Goal: Task Accomplishment & Management: Complete application form

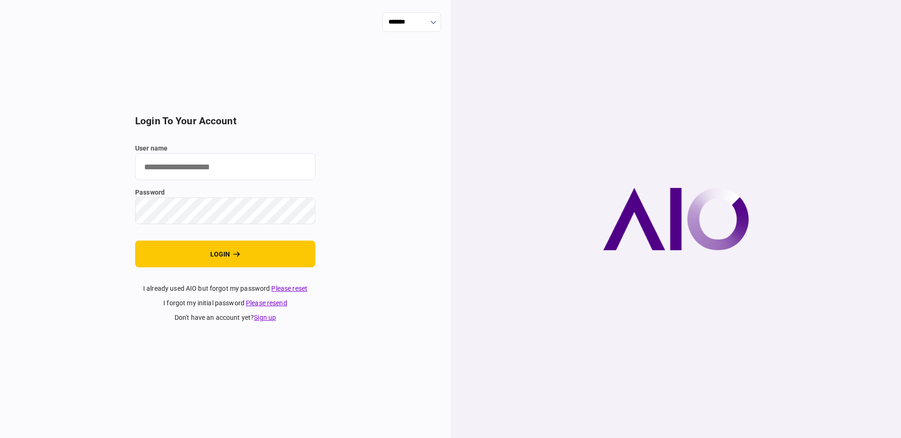
click at [252, 163] on input "user name" at bounding box center [225, 166] width 180 height 27
click at [0, 438] on com-1password-button at bounding box center [0, 438] width 0 height 0
type input "**********"
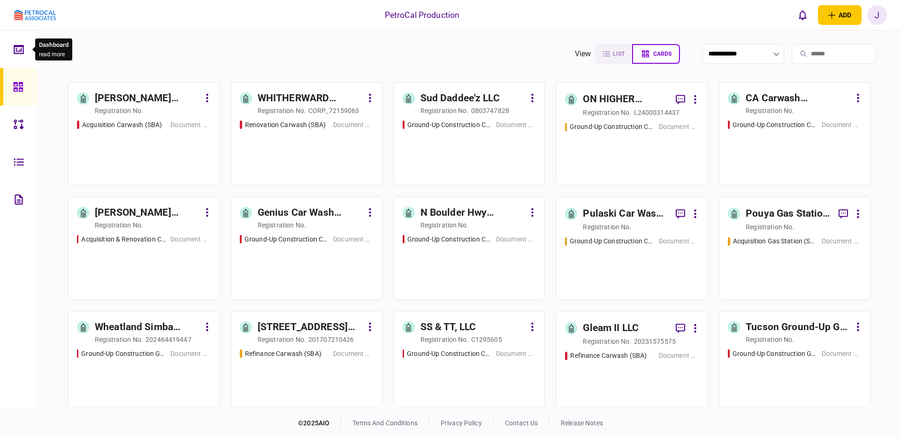
click at [16, 46] on icon at bounding box center [19, 49] width 10 height 11
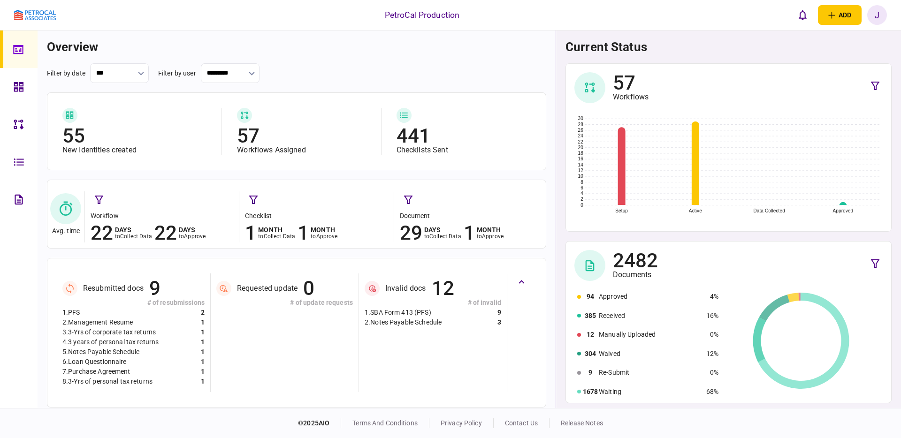
click at [128, 76] on input "***" at bounding box center [119, 73] width 59 height 20
click at [113, 168] on span "this month" at bounding box center [119, 165] width 38 height 9
type input "**********"
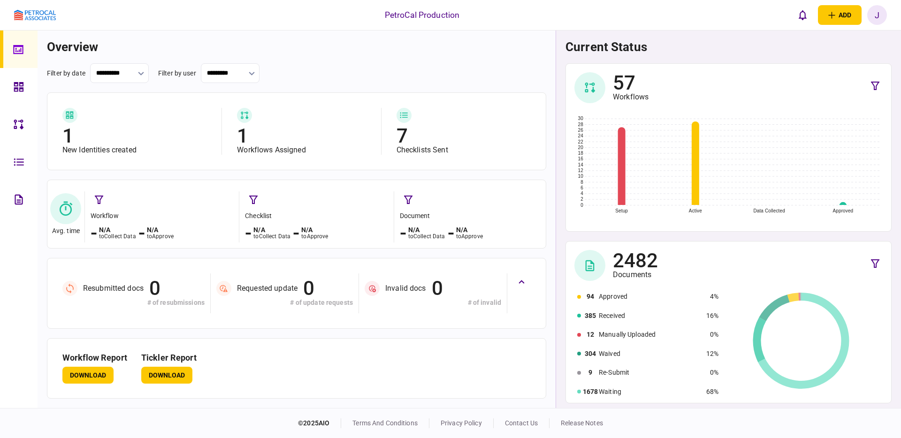
click at [138, 76] on button "button" at bounding box center [141, 73] width 6 height 8
click at [879, 267] on div at bounding box center [450, 219] width 901 height 438
click at [875, 266] on icon "button" at bounding box center [875, 263] width 8 height 8
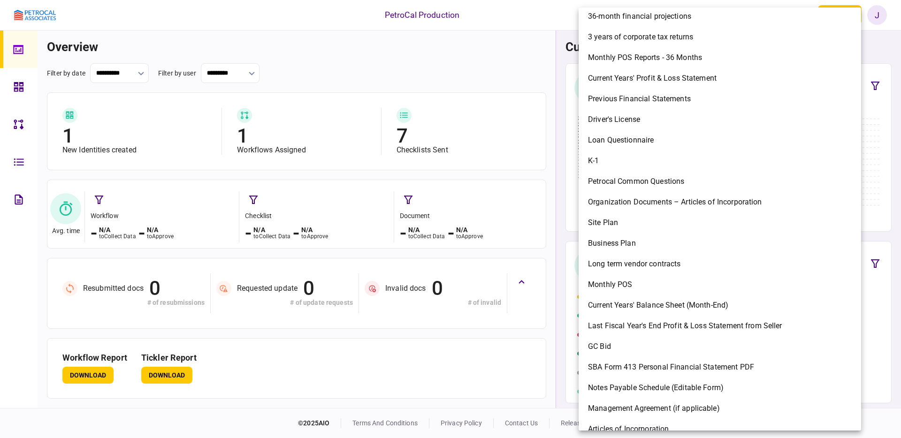
scroll to position [1889, 0]
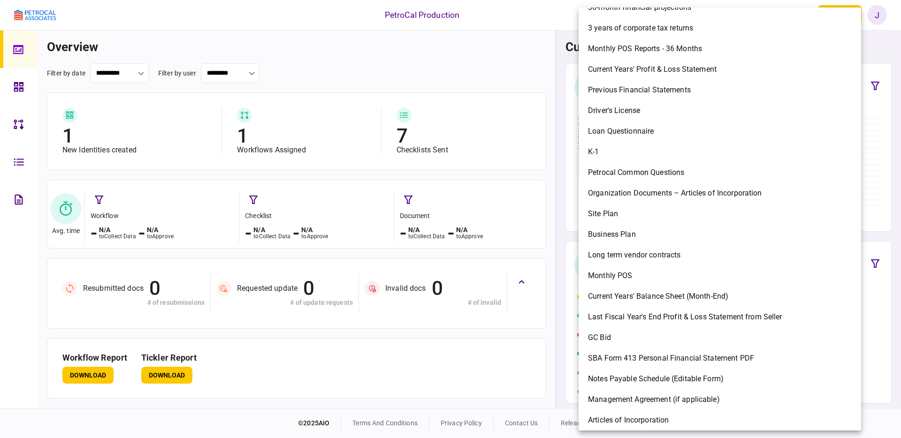
click at [21, 164] on div at bounding box center [450, 219] width 901 height 438
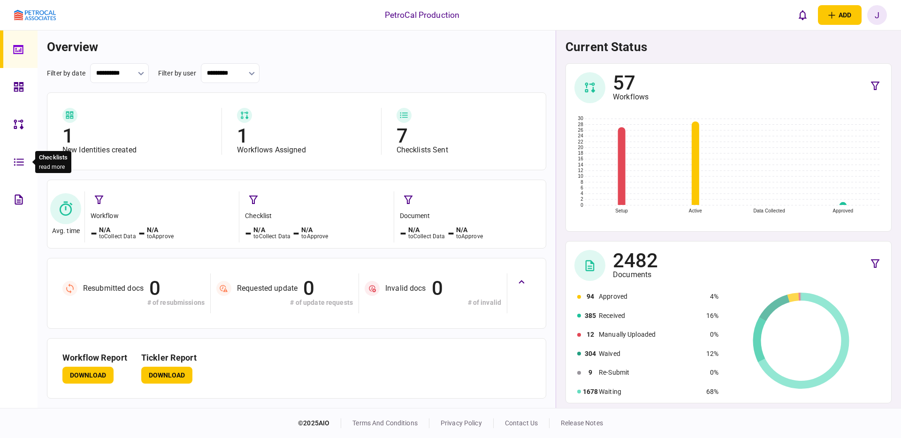
click at [17, 163] on icon at bounding box center [19, 162] width 10 height 11
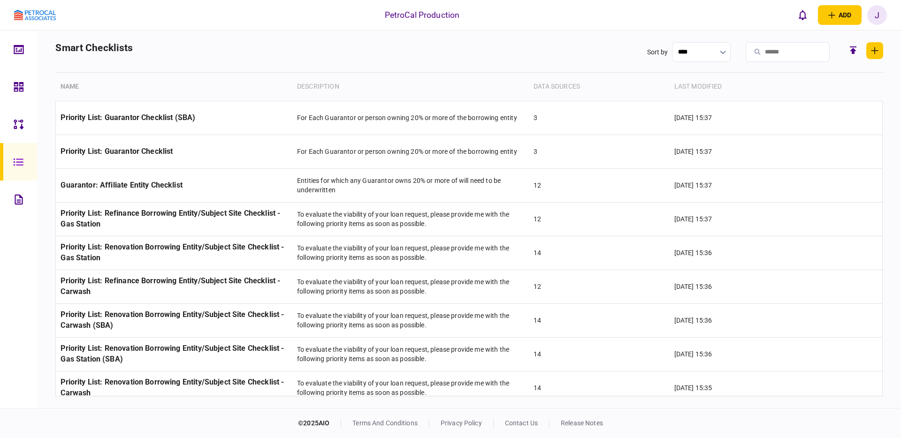
click at [23, 127] on icon at bounding box center [19, 124] width 10 height 10
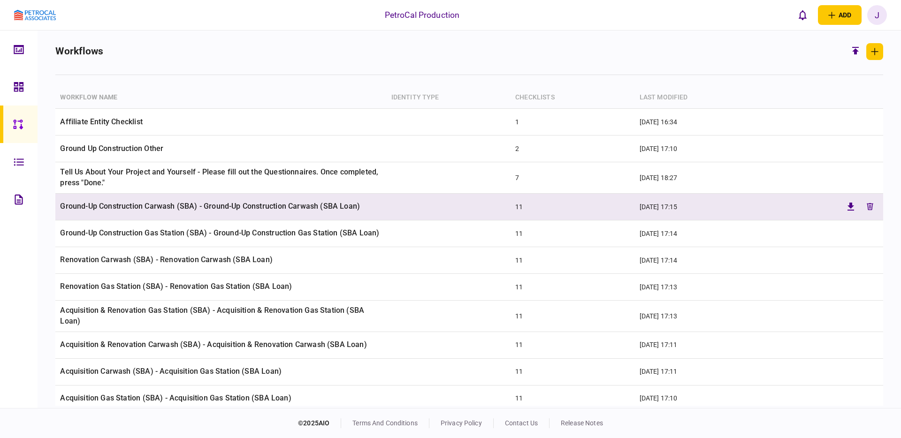
click at [162, 202] on td "Ground-Up Construction Carwash (SBA) - Ground-Up Construction Carwash (SBA Loan)" at bounding box center [220, 207] width 331 height 27
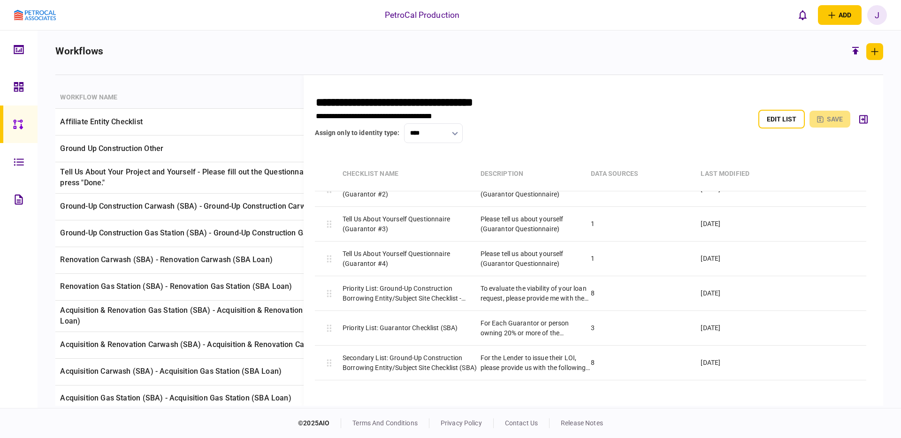
scroll to position [190, 0]
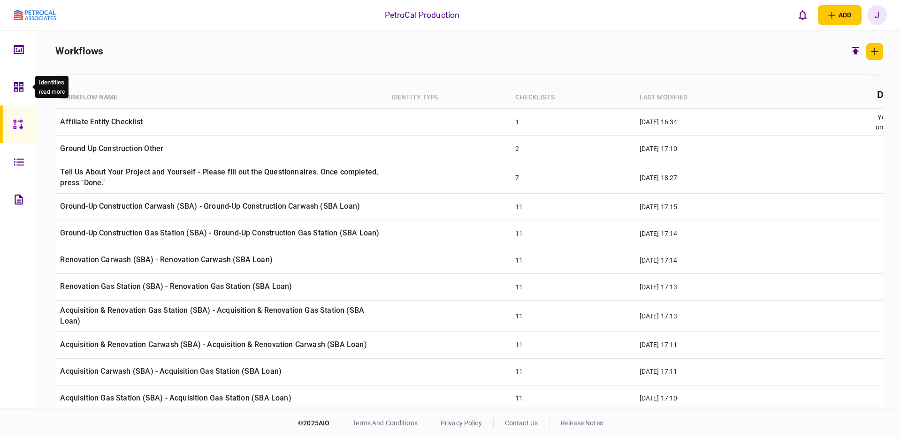
click at [16, 83] on icon at bounding box center [18, 86] width 9 height 9
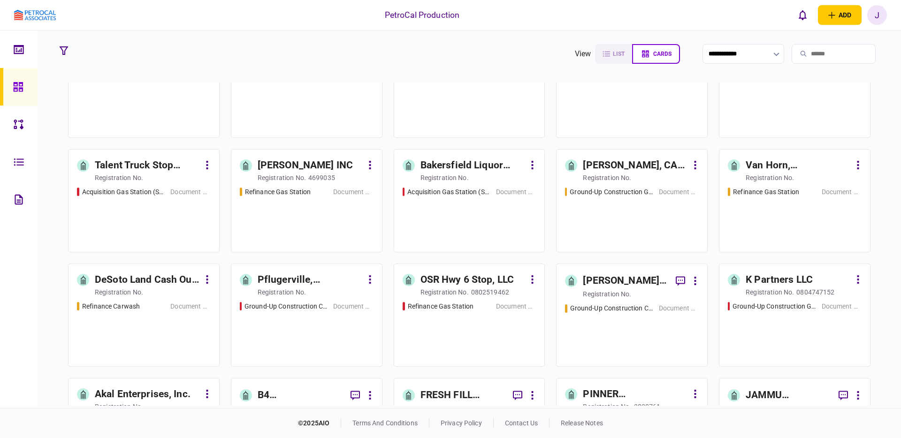
scroll to position [623, 0]
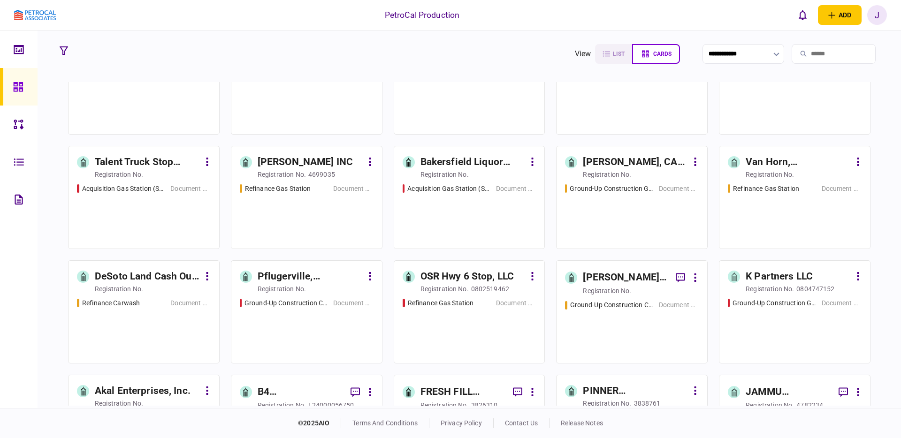
click at [131, 200] on div "Acquisition Gas Station (SBA) Document Collection" at bounding box center [144, 212] width 134 height 57
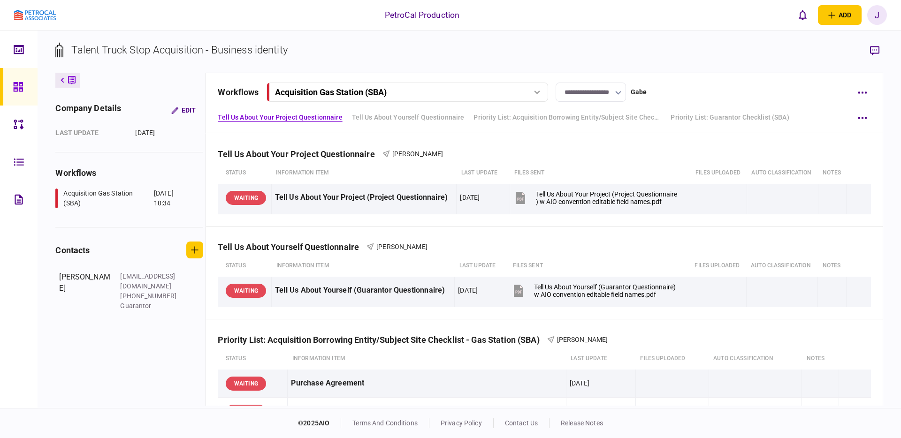
click at [542, 96] on div "Acquisition Gas Station (SBA)" at bounding box center [406, 92] width 275 height 10
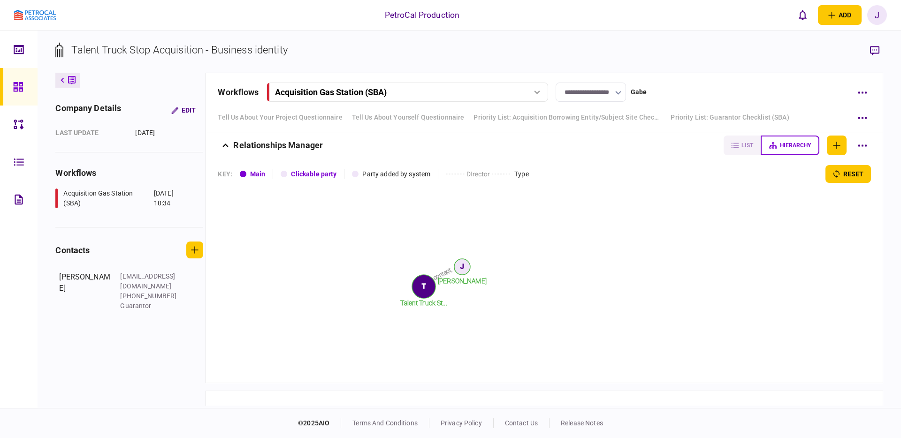
scroll to position [1369, 0]
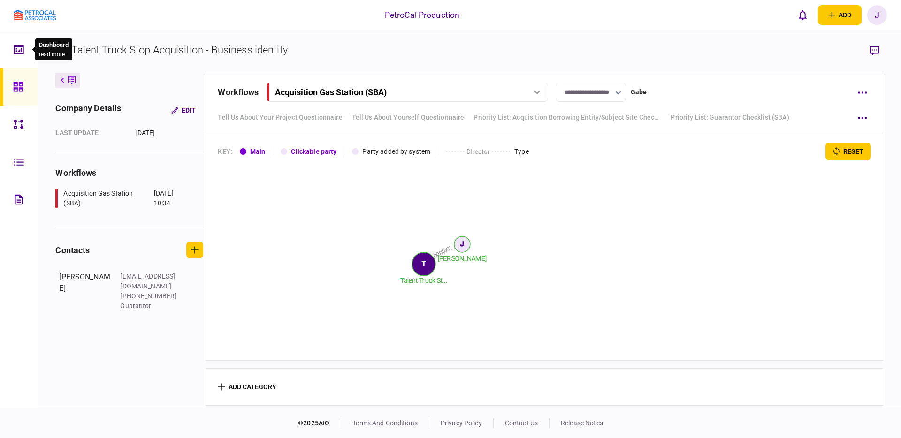
click at [16, 51] on icon at bounding box center [16, 51] width 1 height 1
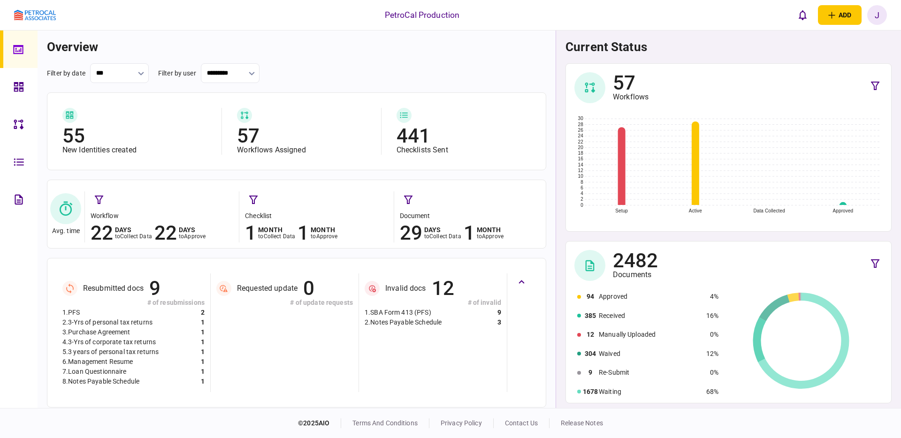
click at [13, 84] on link at bounding box center [19, 87] width 38 height 38
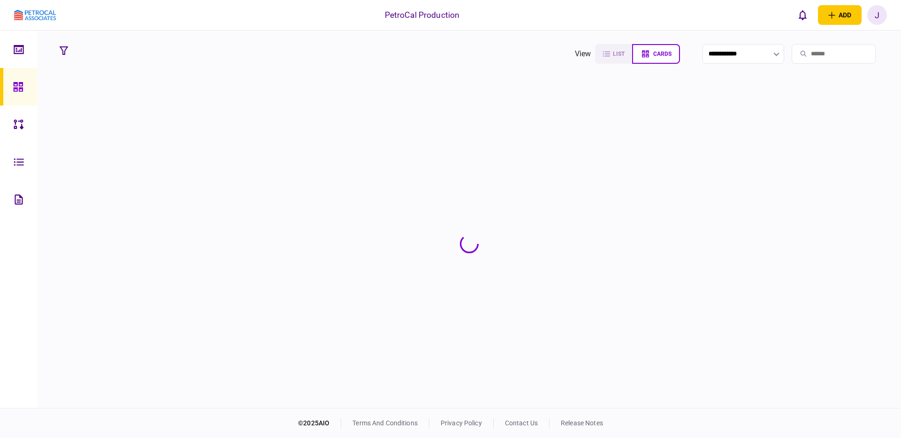
click at [13, 84] on icon at bounding box center [18, 87] width 10 height 11
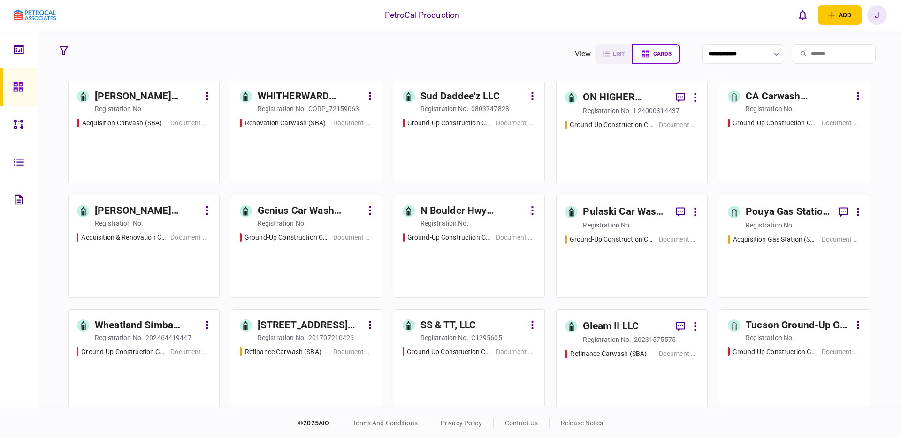
scroll to position [5, 0]
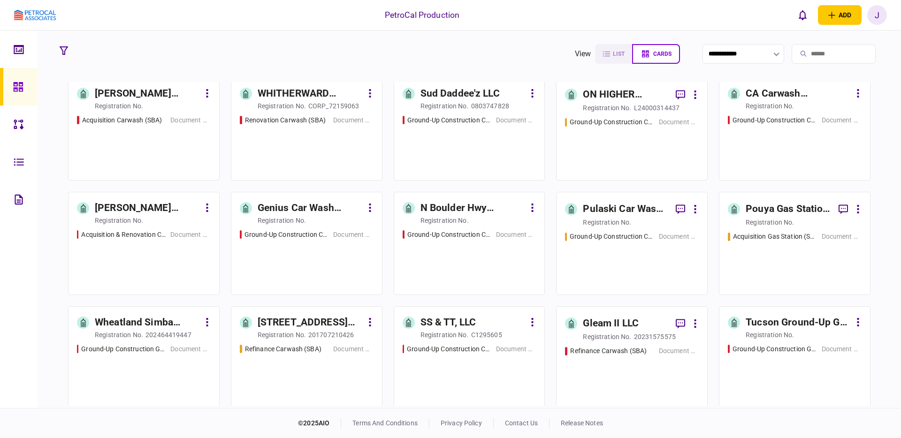
click at [608, 155] on div "Ground-Up Construction Carwash (SBA) Document Collection" at bounding box center [632, 144] width 134 height 54
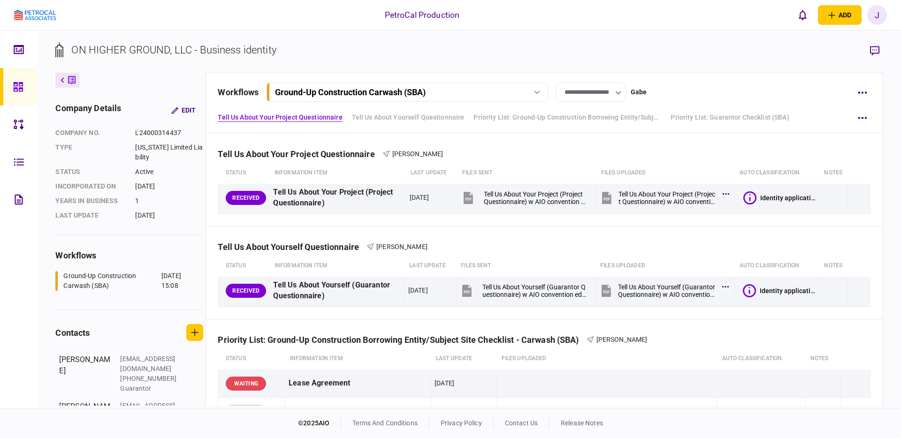
click at [537, 94] on icon at bounding box center [537, 93] width 6 height 4
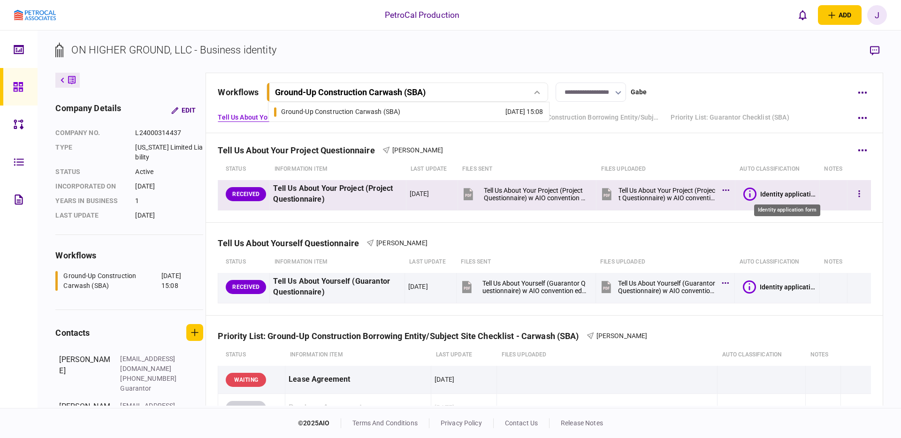
click at [793, 195] on div "Identity application form" at bounding box center [788, 195] width 56 height 8
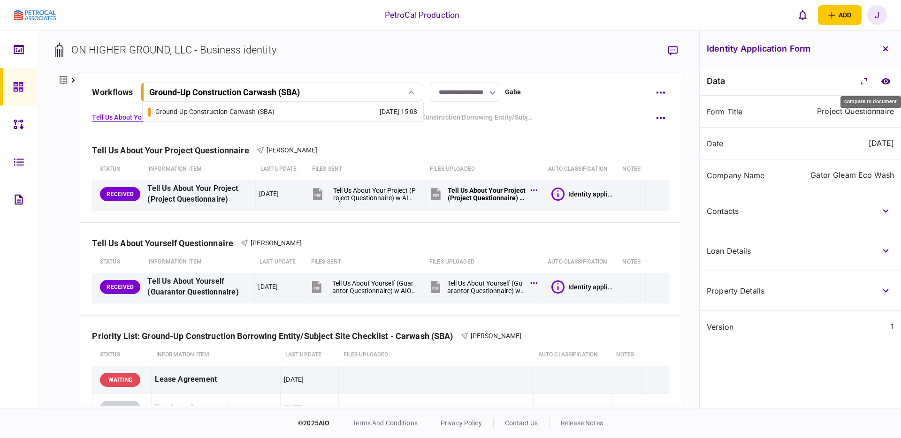
drag, startPoint x: 885, startPoint y: 82, endPoint x: 858, endPoint y: 99, distance: 32.3
click at [885, 82] on icon "compare to document" at bounding box center [886, 81] width 10 height 7
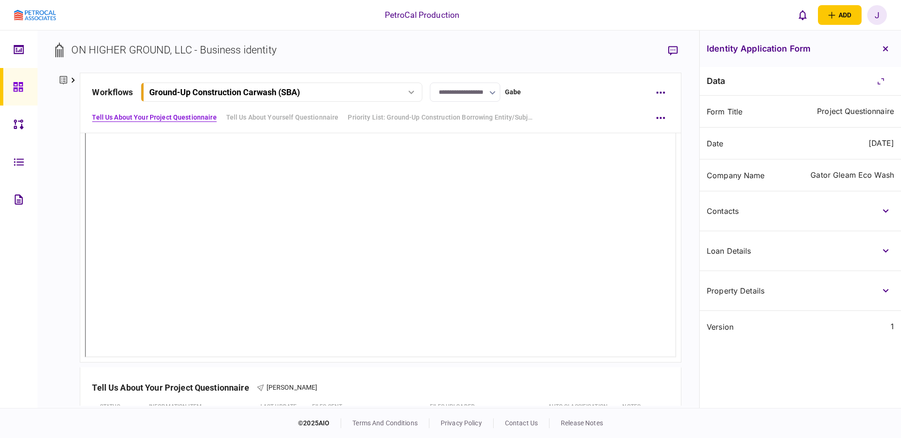
scroll to position [84, 0]
click at [888, 209] on button "button" at bounding box center [885, 211] width 17 height 17
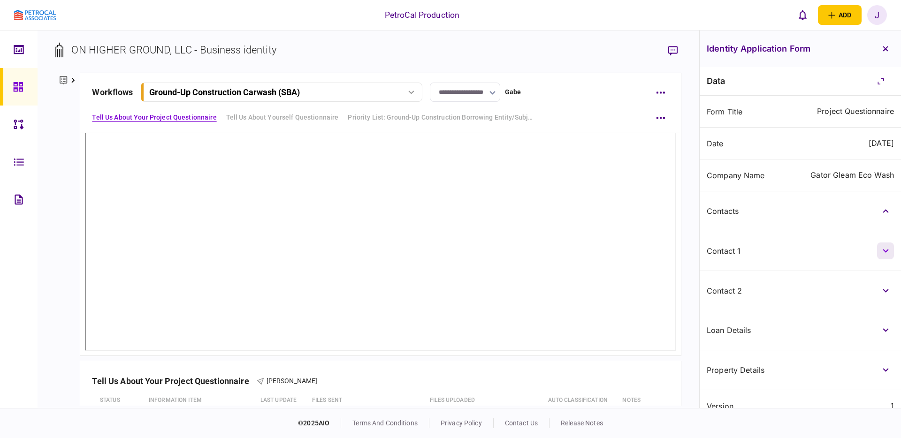
click at [890, 248] on button "button" at bounding box center [885, 251] width 17 height 17
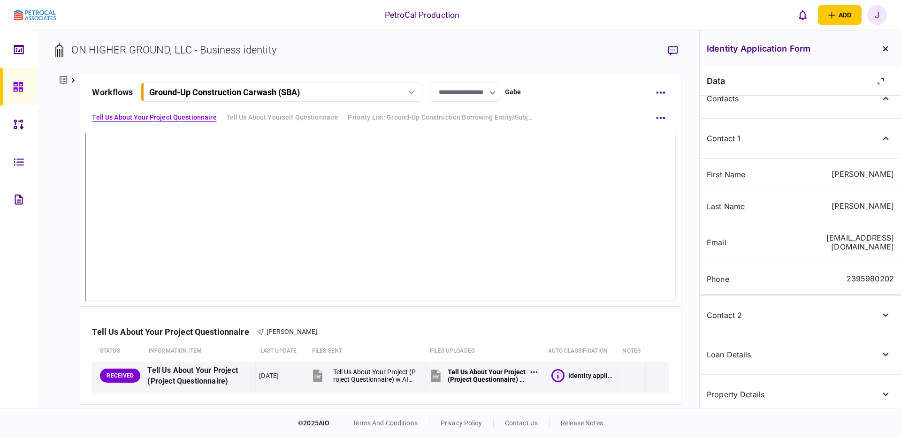
scroll to position [115, 0]
click at [884, 311] on icon "button" at bounding box center [886, 313] width 6 height 4
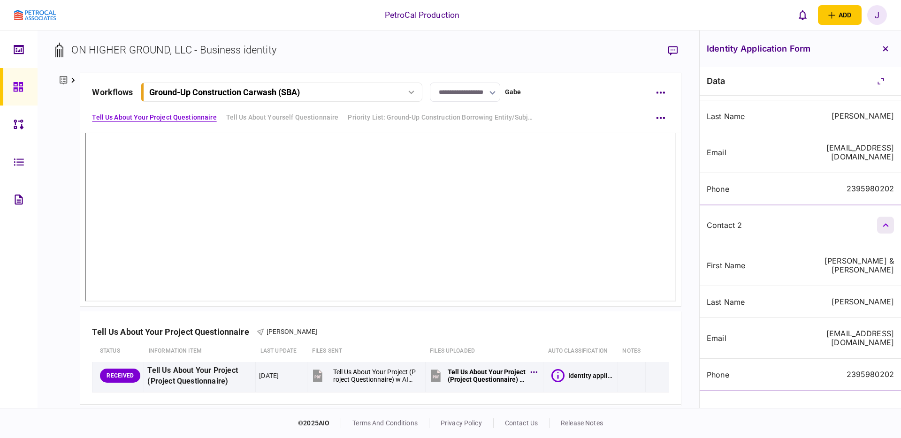
scroll to position [270, 0]
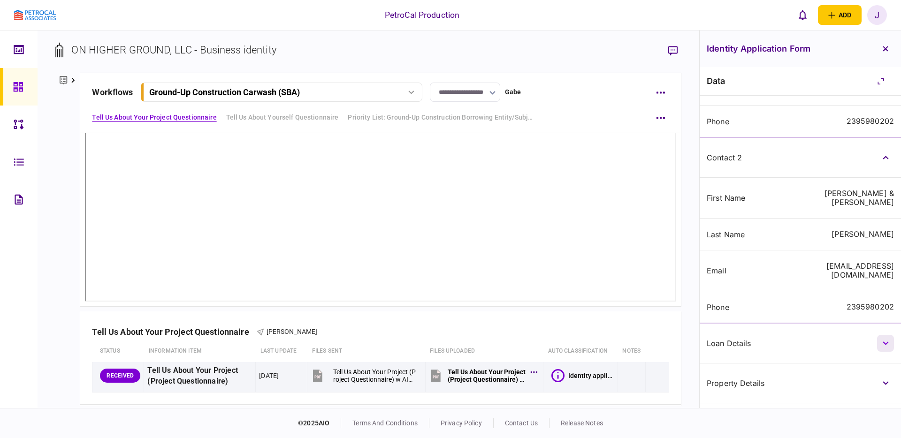
click at [884, 342] on icon "button" at bounding box center [886, 344] width 6 height 4
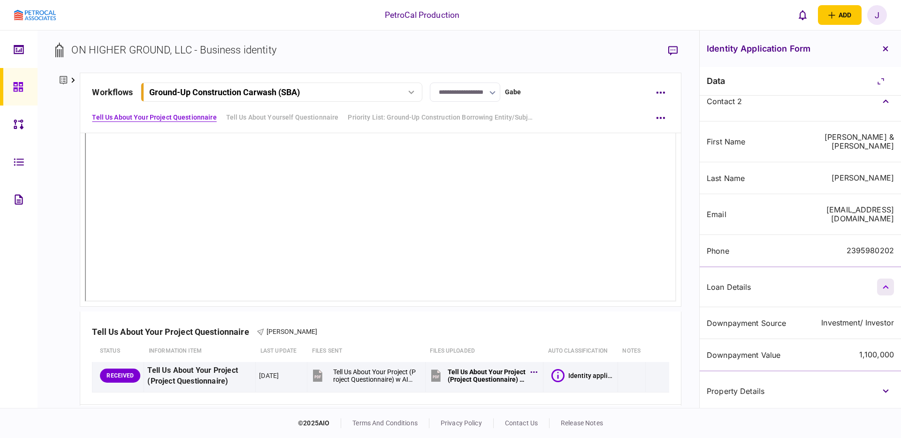
scroll to position [335, 0]
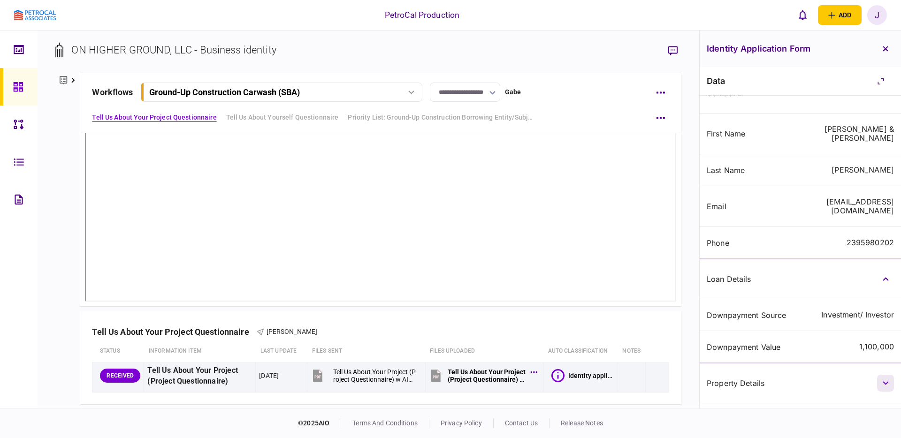
click at [883, 381] on icon "button" at bounding box center [886, 383] width 6 height 4
click at [886, 50] on icon "button" at bounding box center [885, 48] width 5 height 5
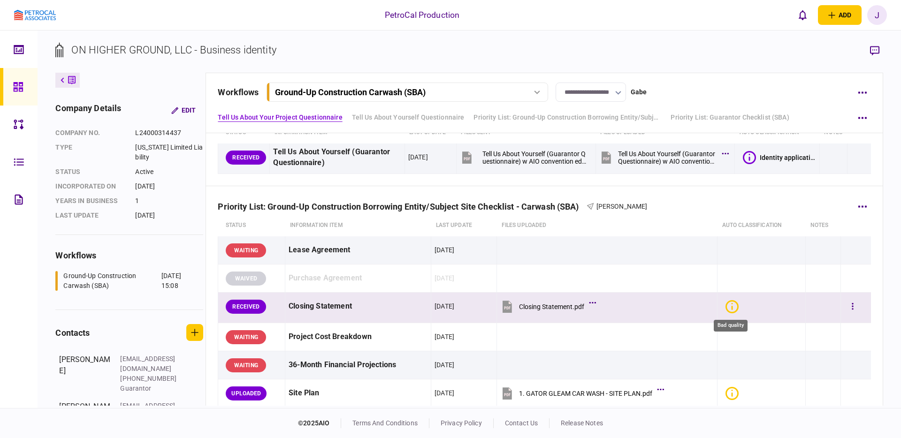
click at [732, 306] on icon "Bad quality" at bounding box center [731, 306] width 13 height 13
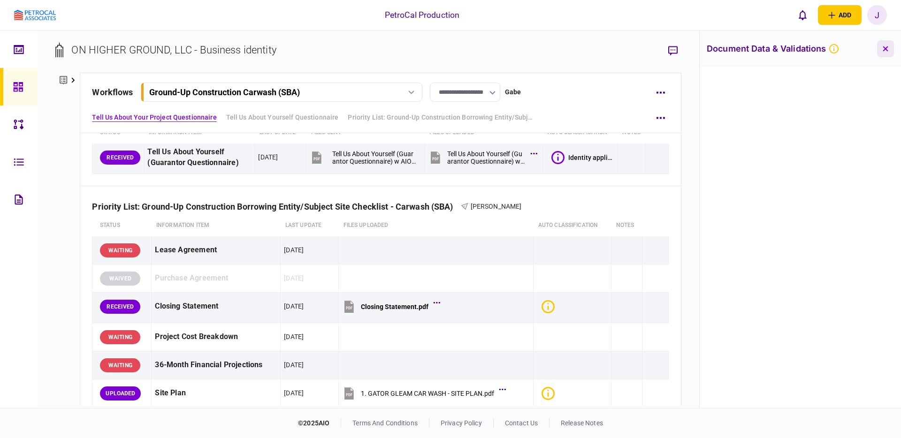
click at [884, 46] on icon "button" at bounding box center [886, 49] width 6 height 6
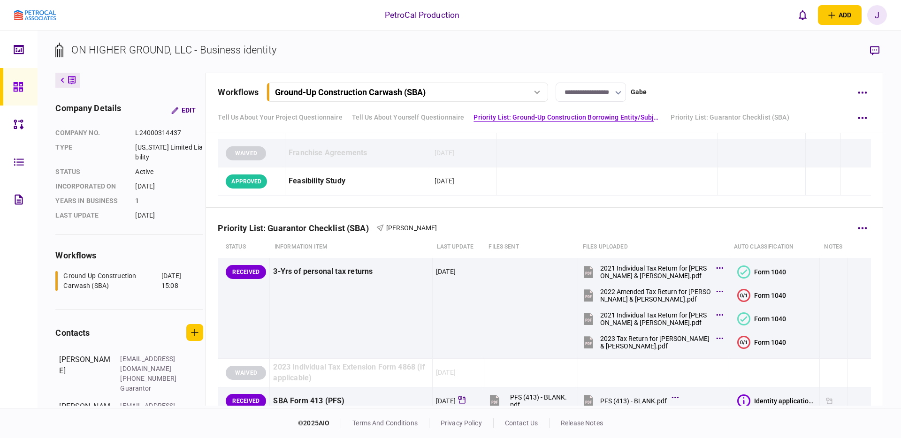
scroll to position [418, 0]
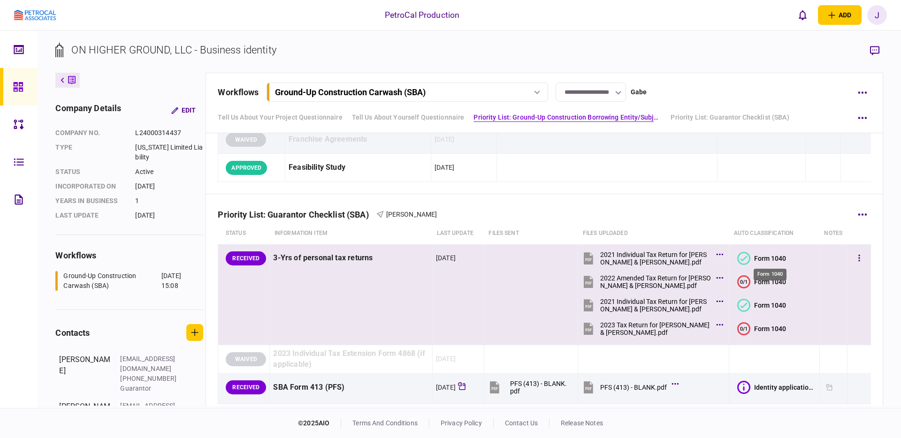
click at [770, 257] on div "Form 1040" at bounding box center [770, 259] width 32 height 8
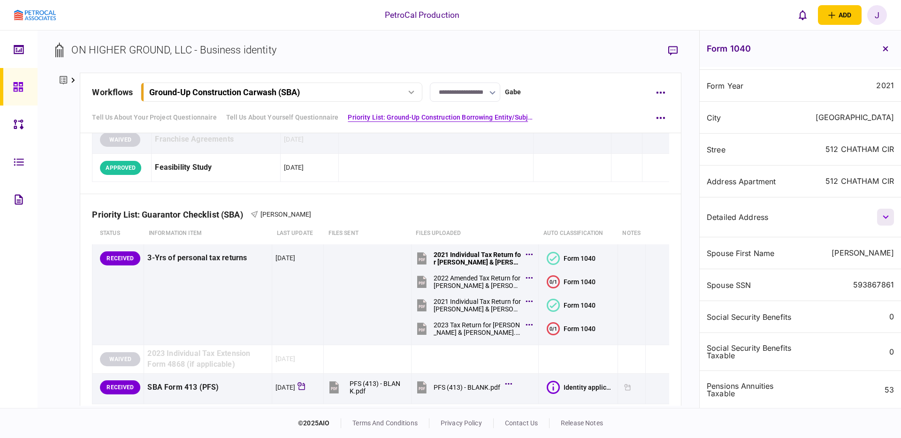
scroll to position [158, 0]
click at [888, 217] on button "button" at bounding box center [885, 214] width 17 height 17
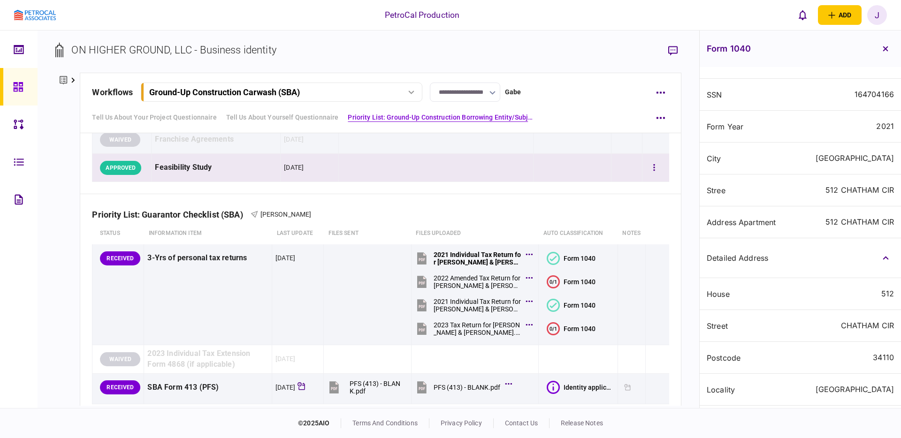
scroll to position [0, 0]
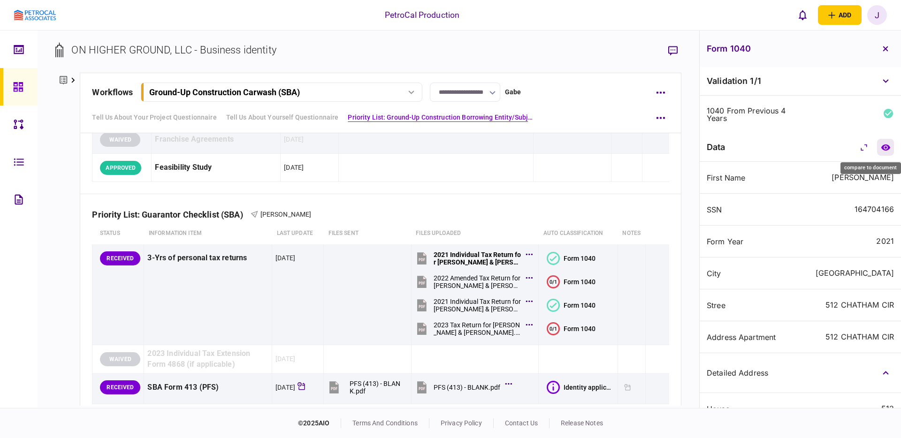
click at [884, 148] on icon "compare to document" at bounding box center [885, 147] width 9 height 6
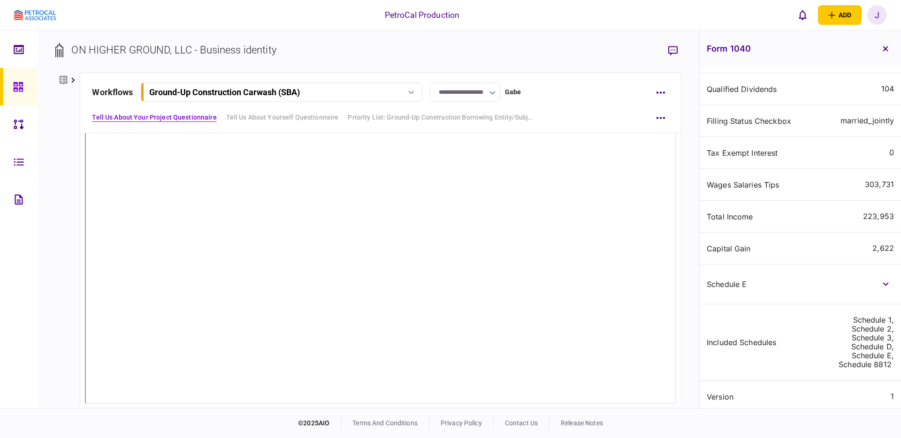
scroll to position [720, 0]
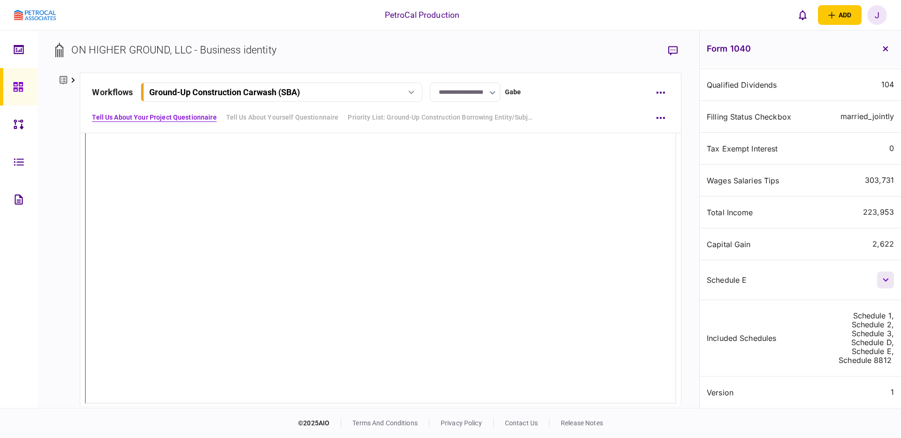
click at [883, 281] on icon "button" at bounding box center [886, 280] width 6 height 4
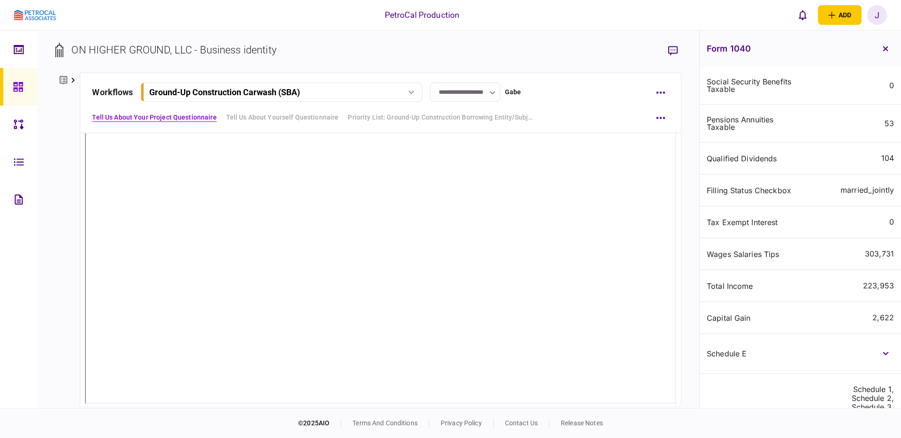
scroll to position [621, 0]
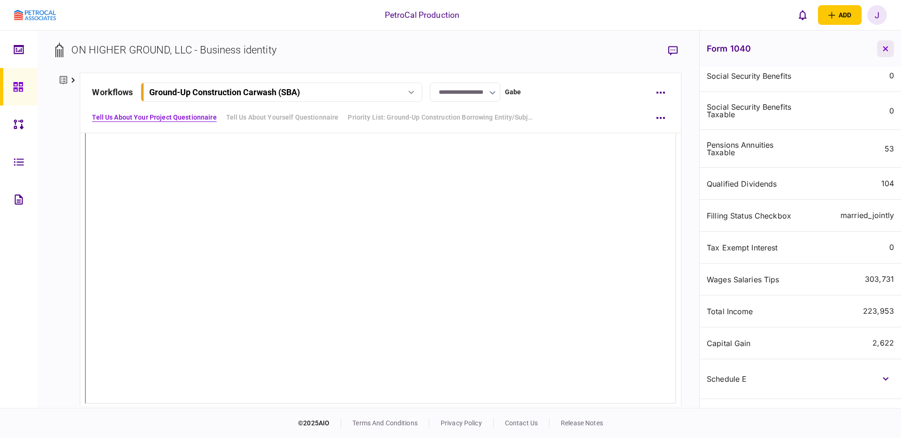
drag, startPoint x: 887, startPoint y: 49, endPoint x: 850, endPoint y: 71, distance: 43.5
click at [887, 49] on icon "button" at bounding box center [886, 49] width 6 height 6
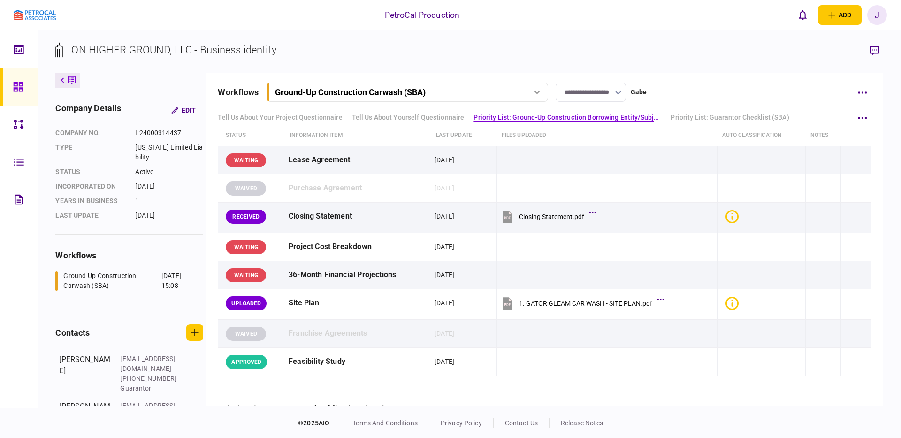
scroll to position [251, 0]
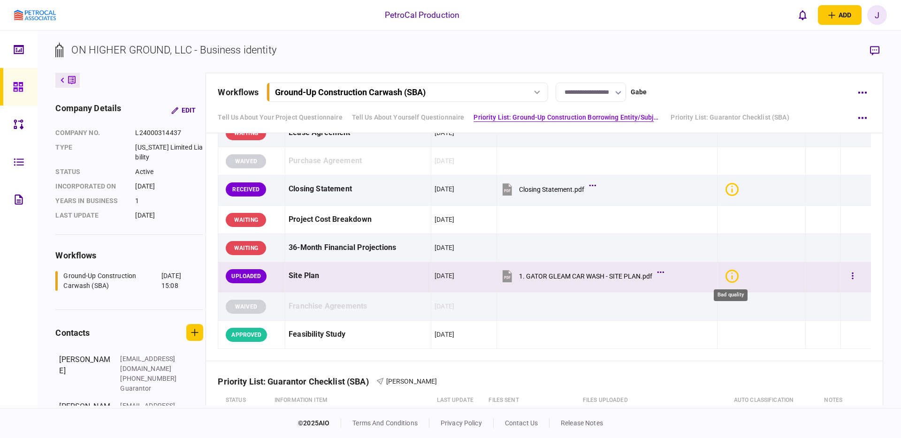
click at [731, 274] on icon "Bad quality" at bounding box center [731, 276] width 13 height 13
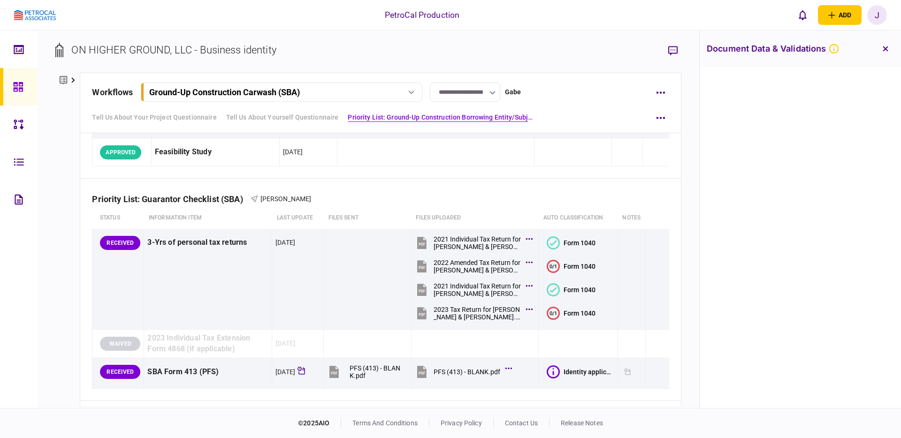
scroll to position [447, 0]
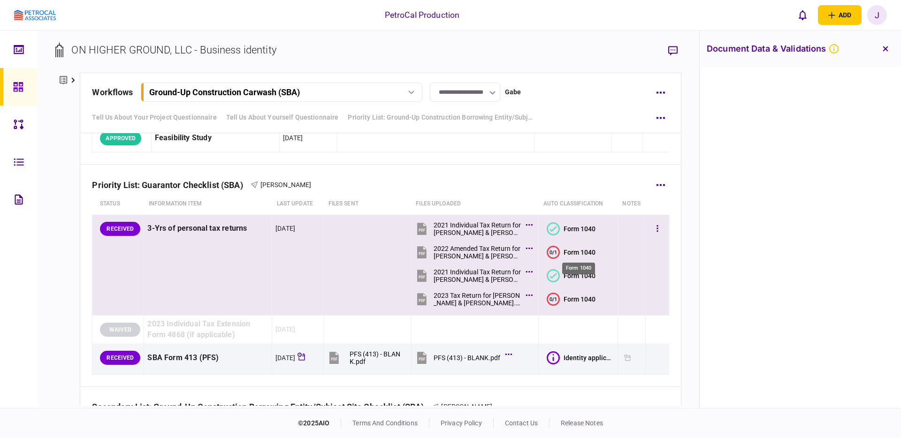
click at [580, 252] on div "Form 1040" at bounding box center [580, 253] width 32 height 8
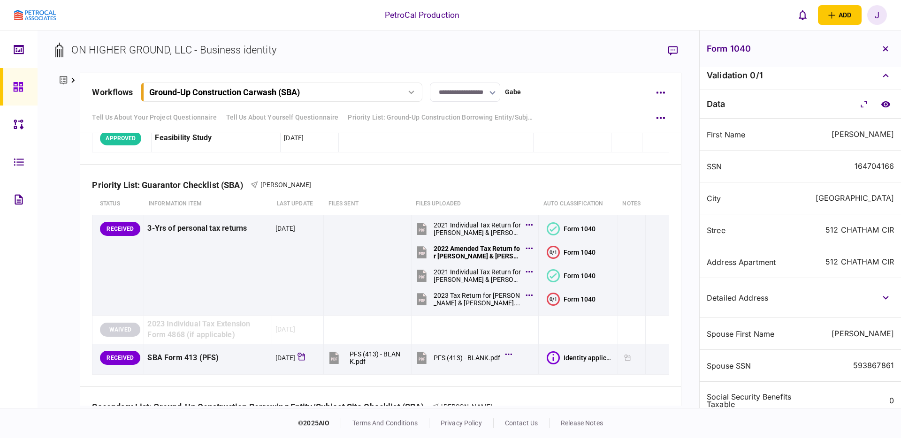
scroll to position [0, 0]
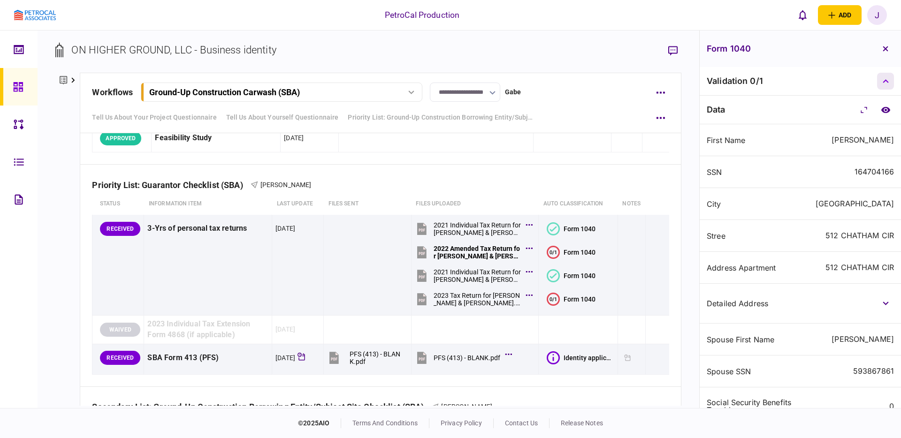
click at [883, 81] on icon "button" at bounding box center [886, 81] width 6 height 4
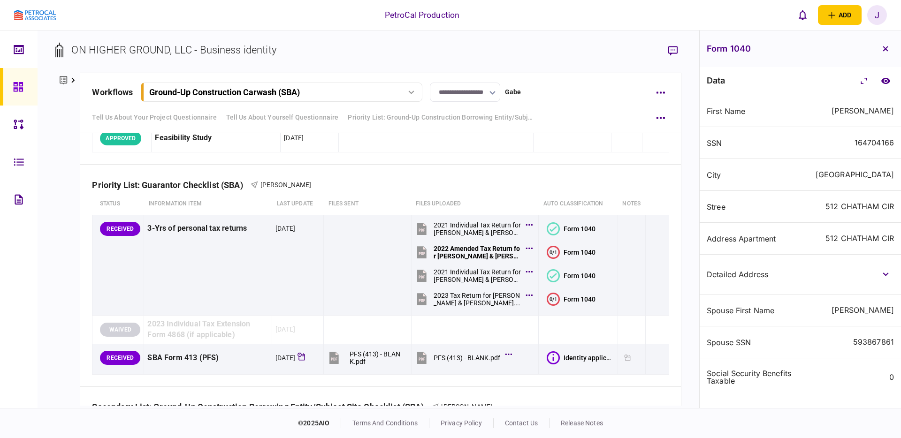
scroll to position [91, 0]
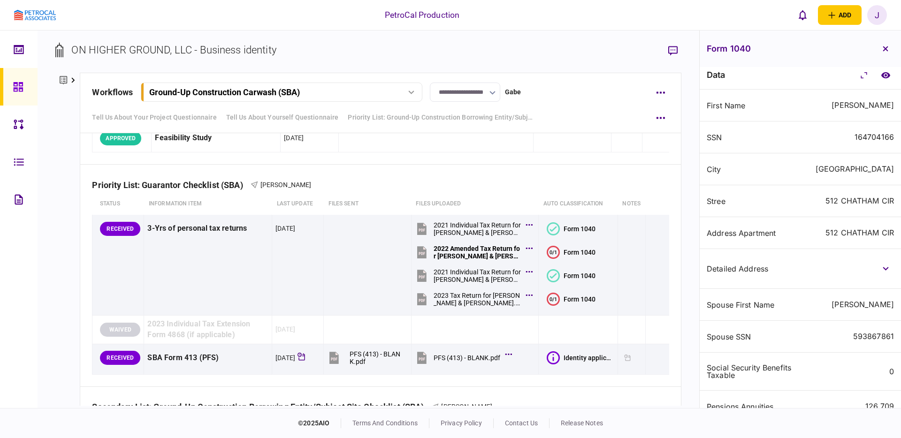
drag, startPoint x: 886, startPoint y: 51, endPoint x: 883, endPoint y: 57, distance: 7.3
click at [886, 51] on icon "button" at bounding box center [886, 49] width 6 height 6
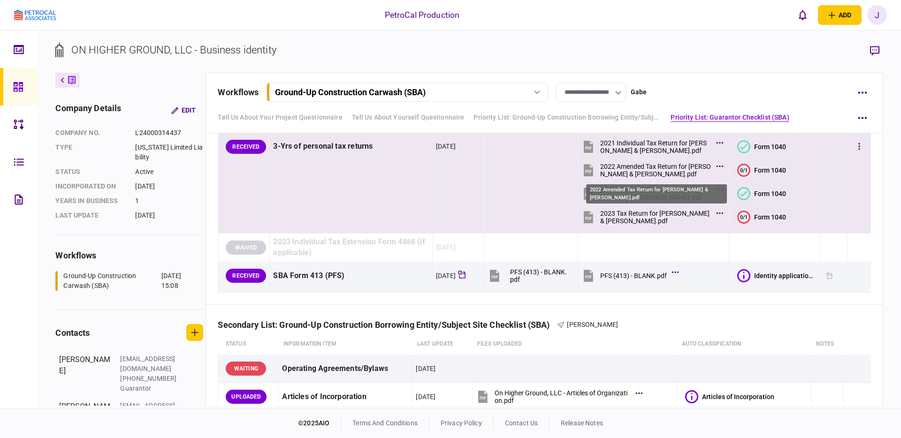
scroll to position [530, 0]
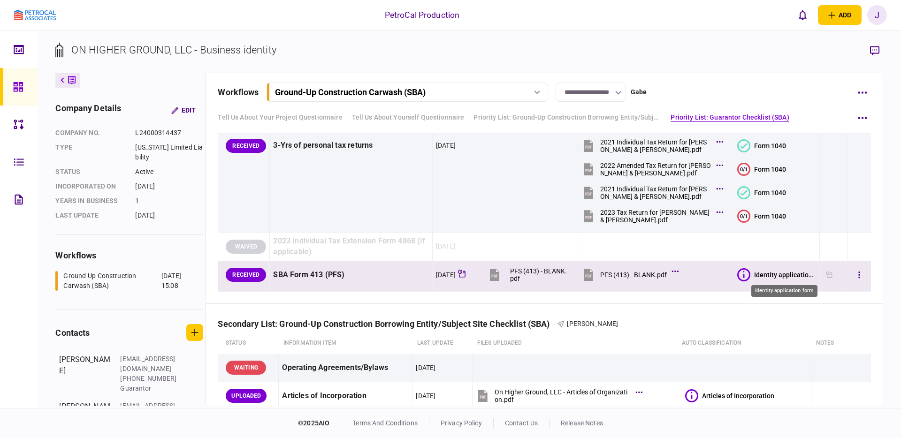
click at [780, 275] on div "Identity application form" at bounding box center [785, 275] width 62 height 8
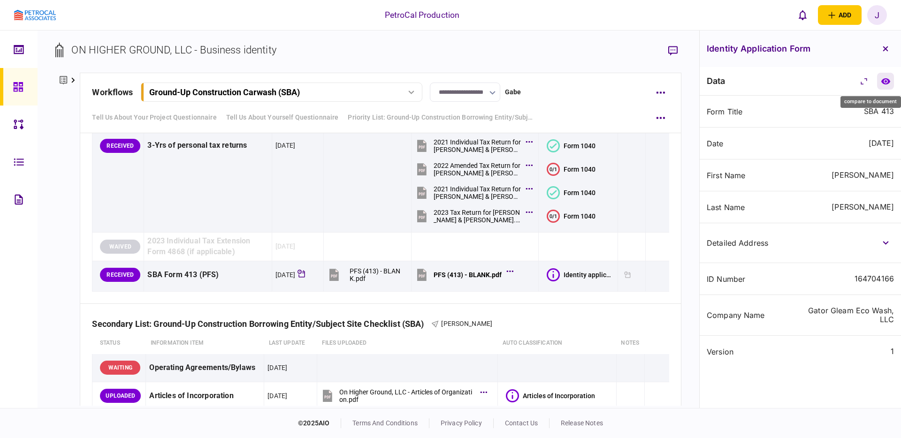
click at [882, 81] on icon "compare to document" at bounding box center [885, 81] width 9 height 6
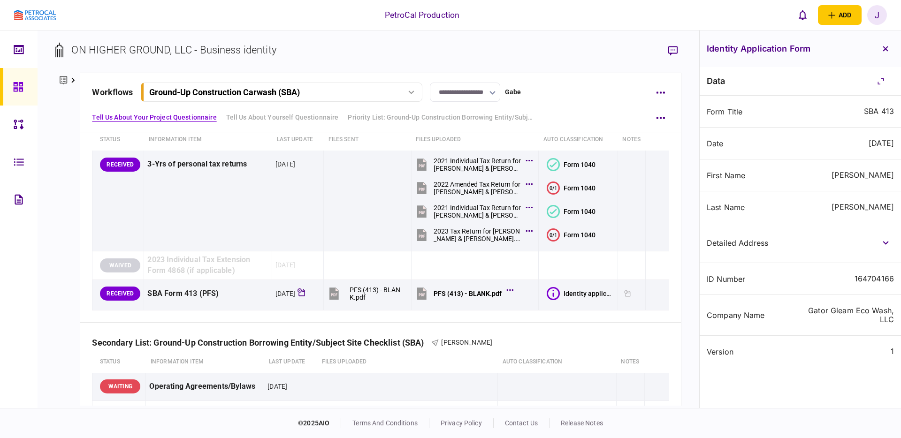
scroll to position [0, 0]
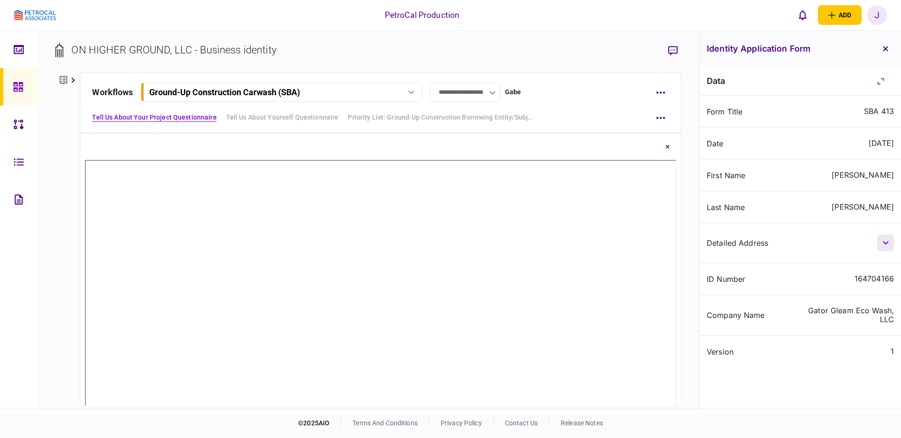
drag, startPoint x: 889, startPoint y: 243, endPoint x: 883, endPoint y: 242, distance: 6.6
click at [889, 243] on button "button" at bounding box center [885, 243] width 17 height 17
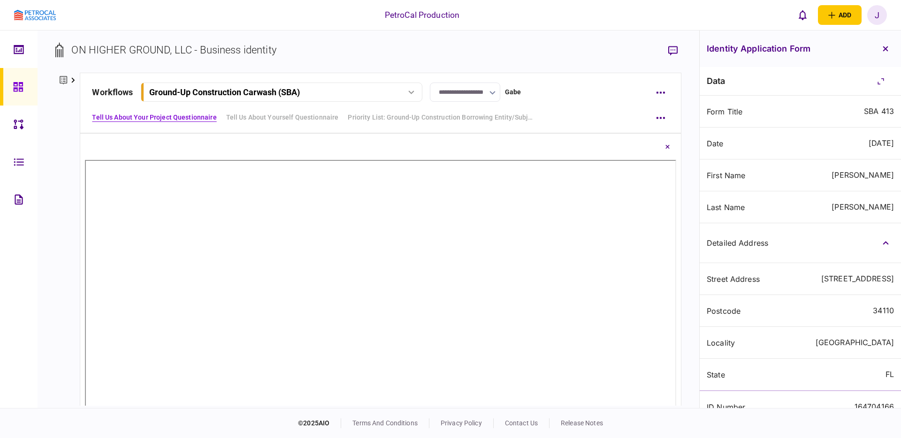
drag, startPoint x: 887, startPoint y: 51, endPoint x: 892, endPoint y: 69, distance: 18.9
click at [887, 51] on icon "button" at bounding box center [885, 48] width 5 height 5
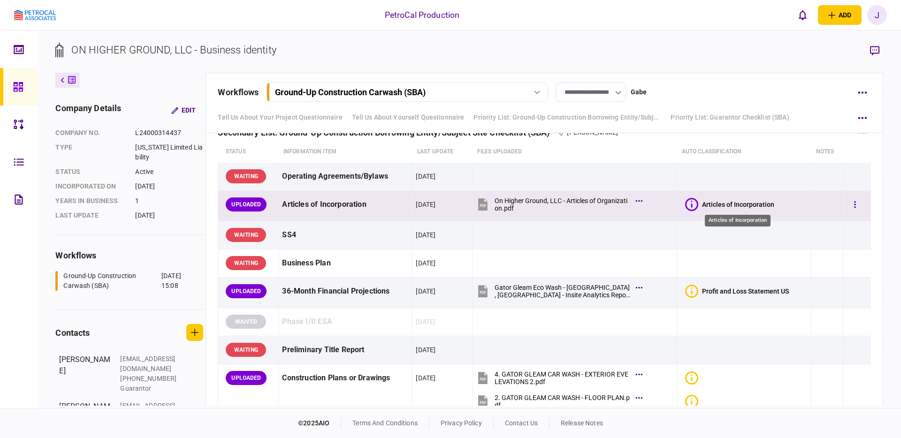
click at [751, 204] on div "Articles of Incorporation" at bounding box center [738, 205] width 72 height 8
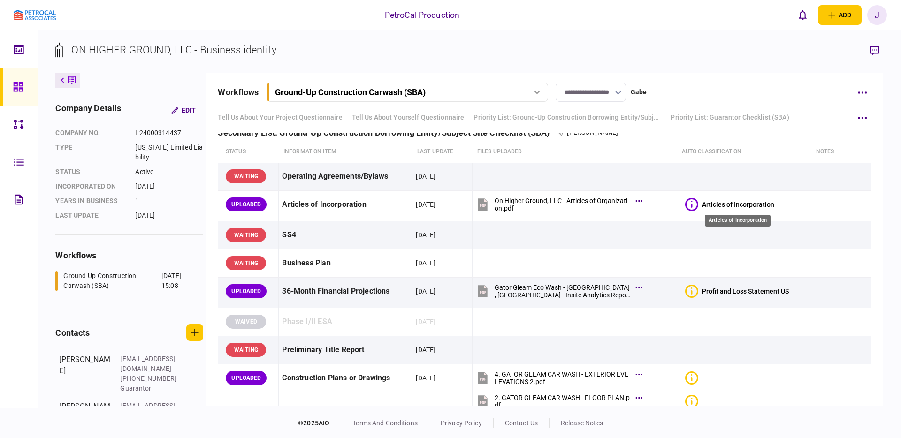
scroll to position [722, 0]
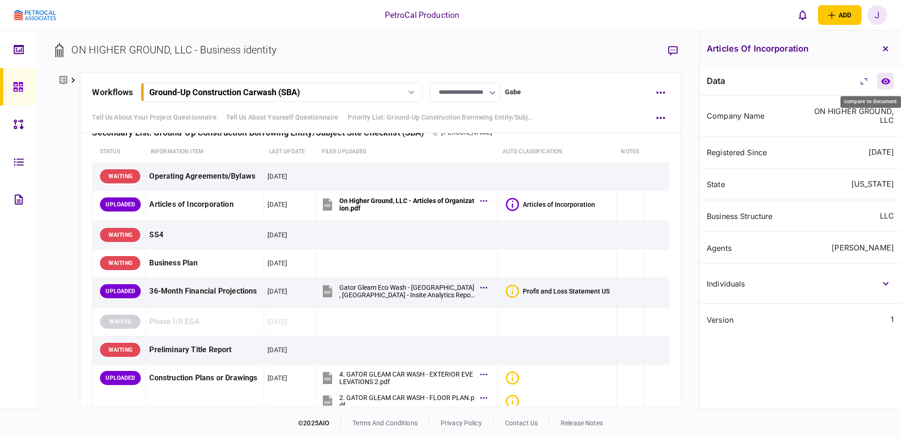
click at [888, 84] on icon "compare to document" at bounding box center [886, 81] width 10 height 7
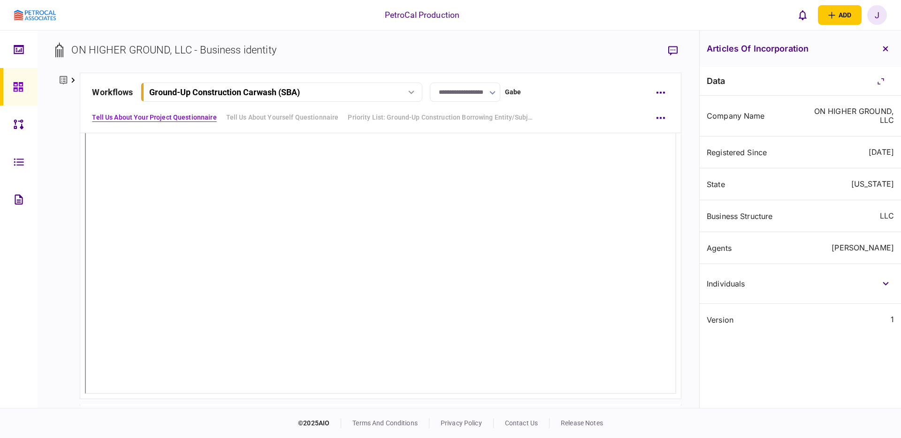
scroll to position [44, 0]
click at [883, 281] on button "button" at bounding box center [885, 283] width 17 height 17
drag, startPoint x: 886, startPoint y: 49, endPoint x: 882, endPoint y: 58, distance: 10.3
click at [886, 49] on icon "button" at bounding box center [885, 48] width 5 height 5
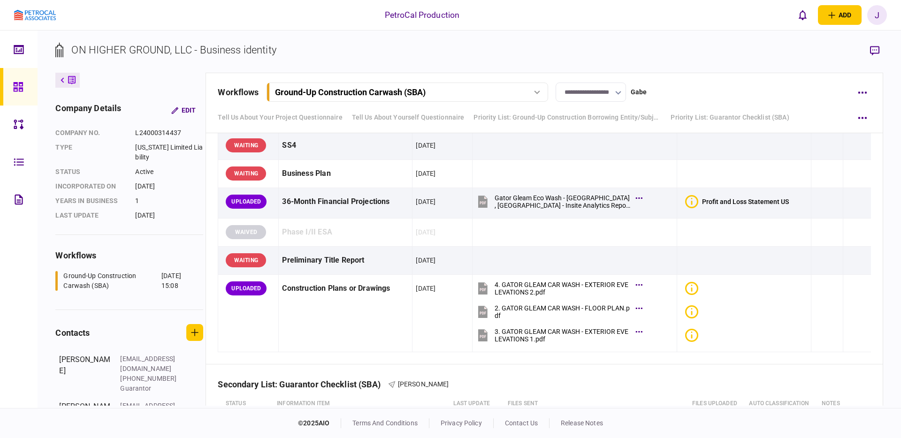
scroll to position [813, 0]
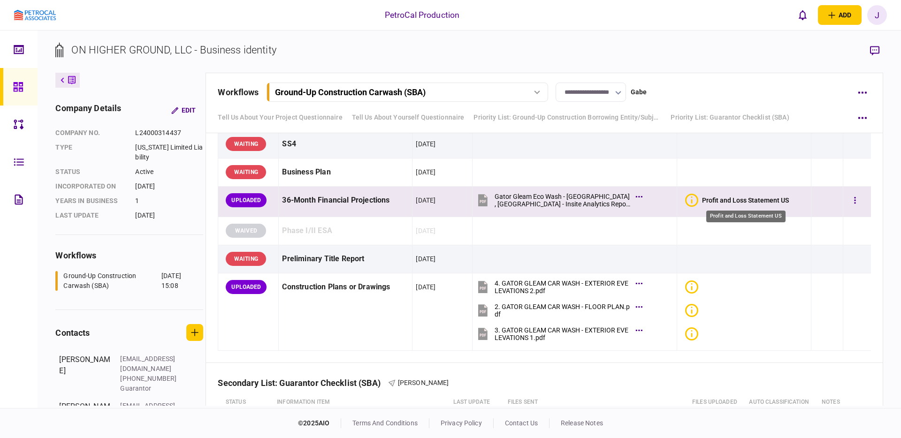
click at [770, 202] on div "Profit and Loss Statement US" at bounding box center [745, 201] width 87 height 8
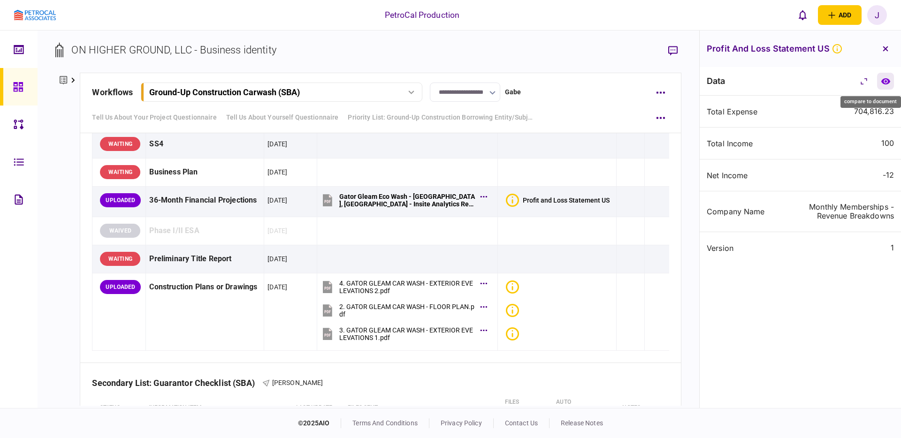
click at [885, 81] on icon "compare to document" at bounding box center [885, 81] width 9 height 6
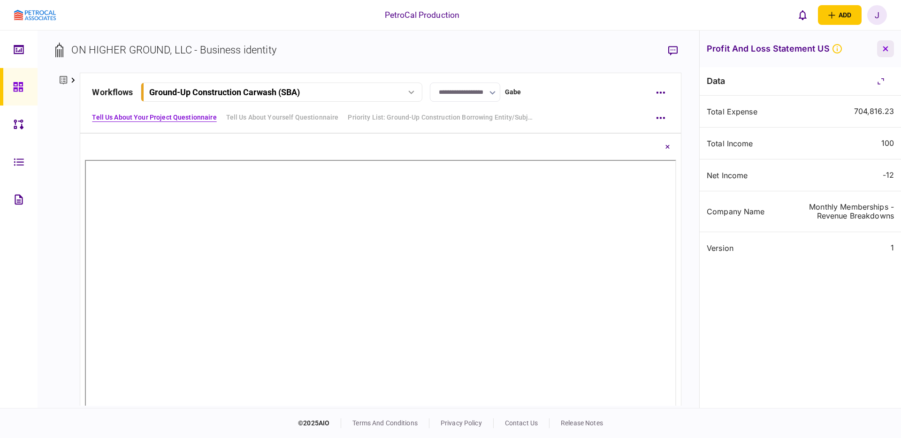
click at [886, 46] on icon "button" at bounding box center [886, 49] width 6 height 6
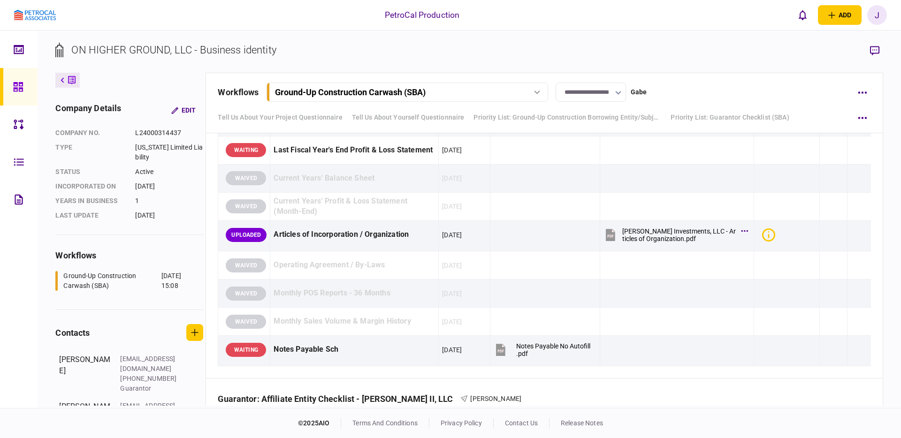
scroll to position [1554, 0]
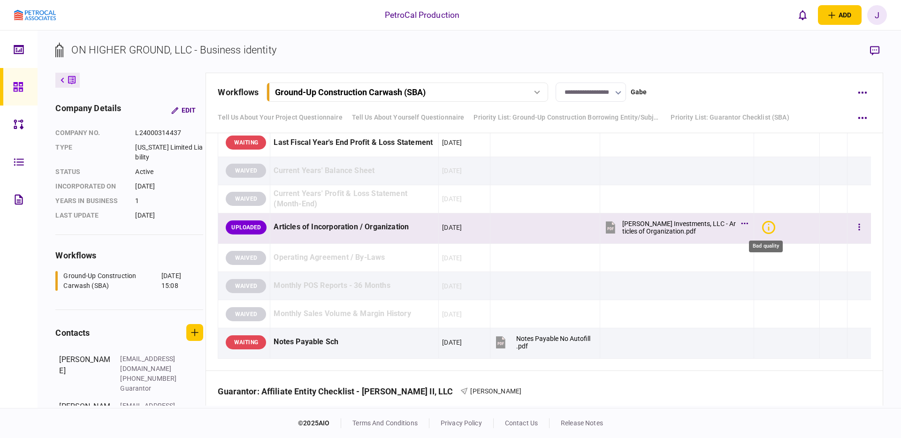
click at [768, 227] on icon "Bad quality" at bounding box center [768, 227] width 1 height 7
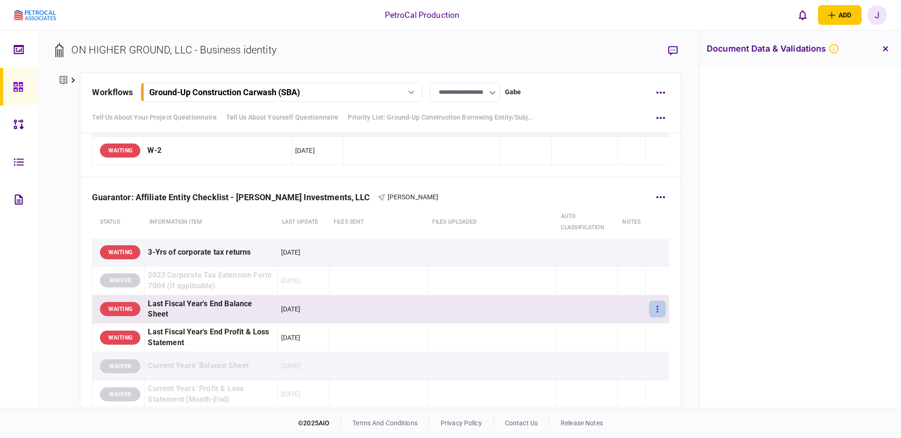
scroll to position [1346, 0]
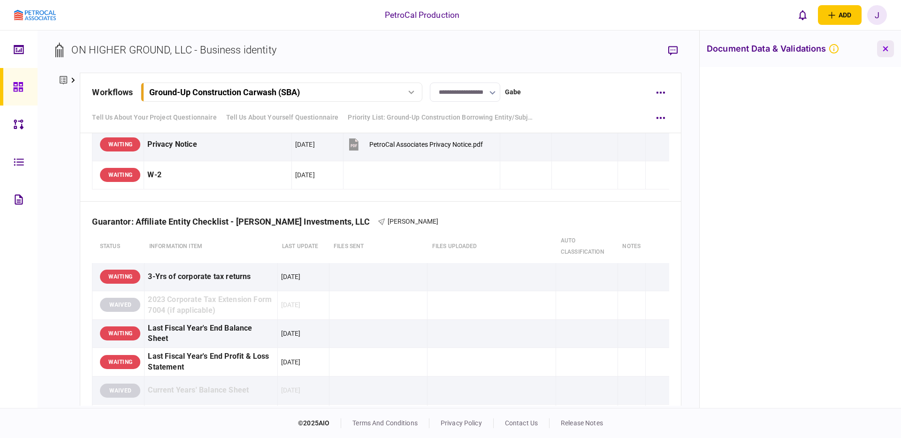
click at [883, 51] on icon "button" at bounding box center [886, 49] width 6 height 6
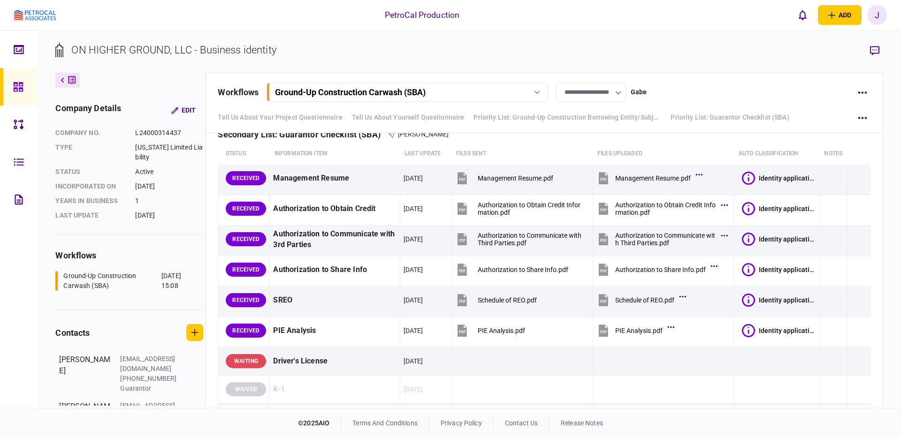
scroll to position [3098, 0]
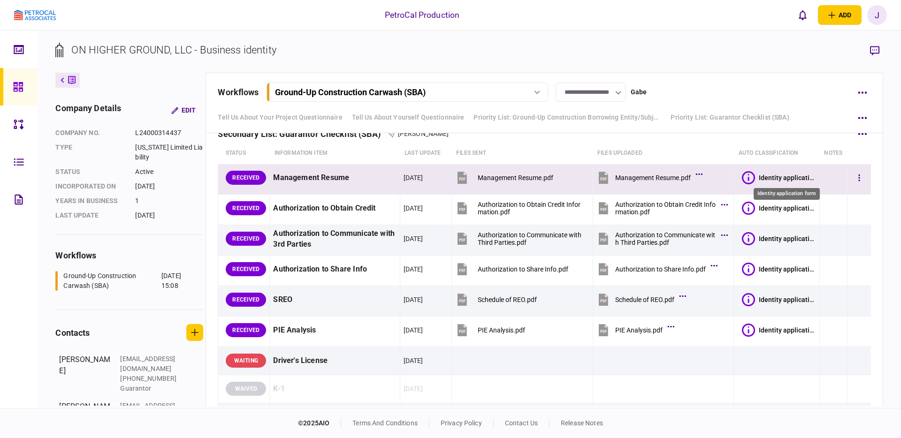
click at [801, 178] on div "Identity application form" at bounding box center [787, 178] width 57 height 8
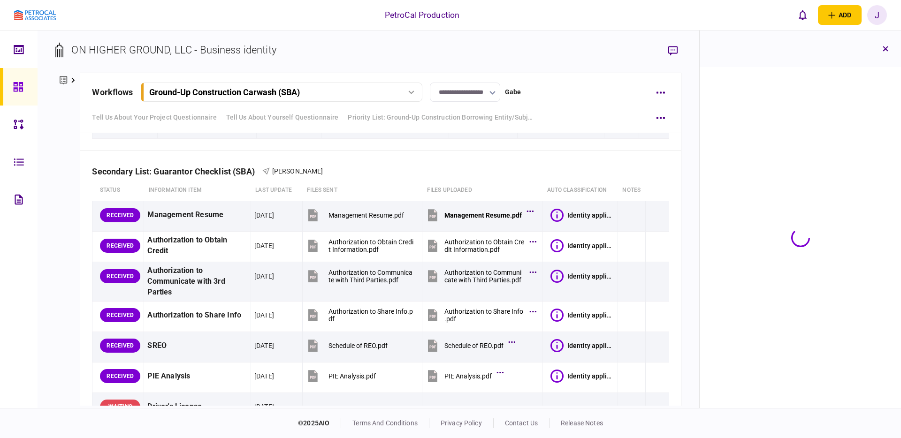
scroll to position [3135, 0]
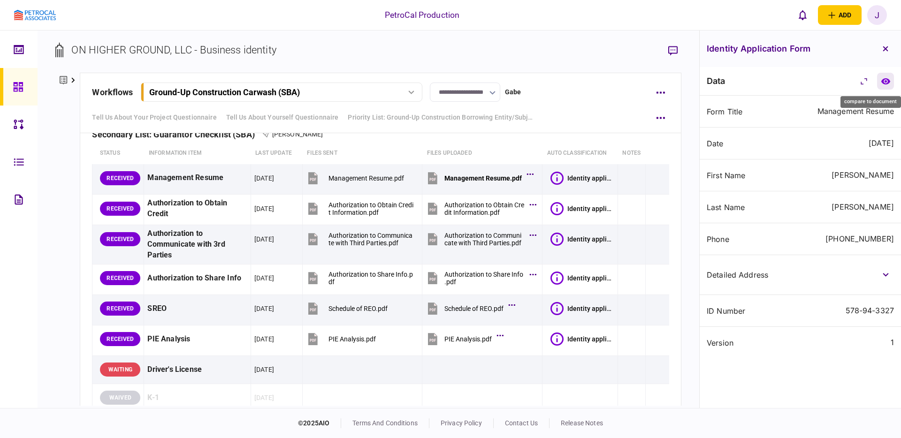
click at [890, 84] on icon "compare to document" at bounding box center [886, 81] width 10 height 7
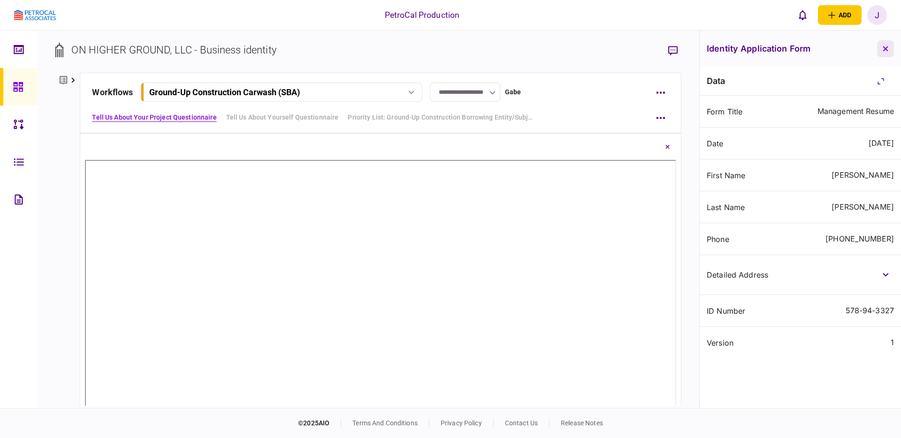
click at [890, 51] on button "button" at bounding box center [885, 48] width 17 height 17
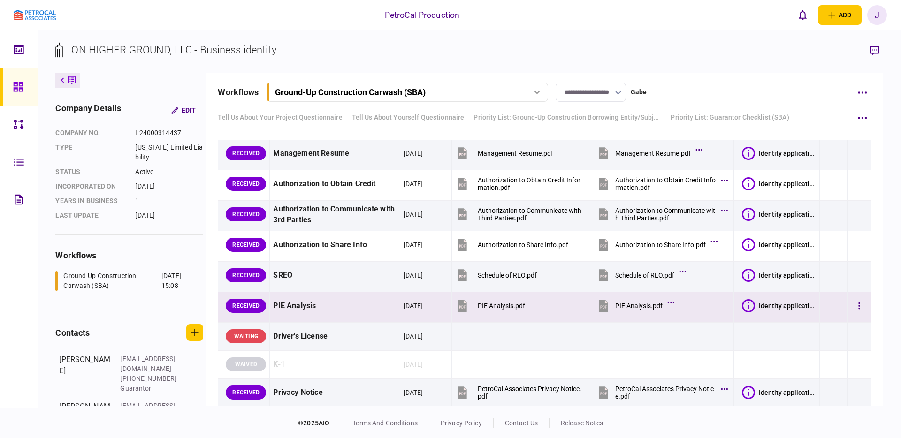
scroll to position [3124, 0]
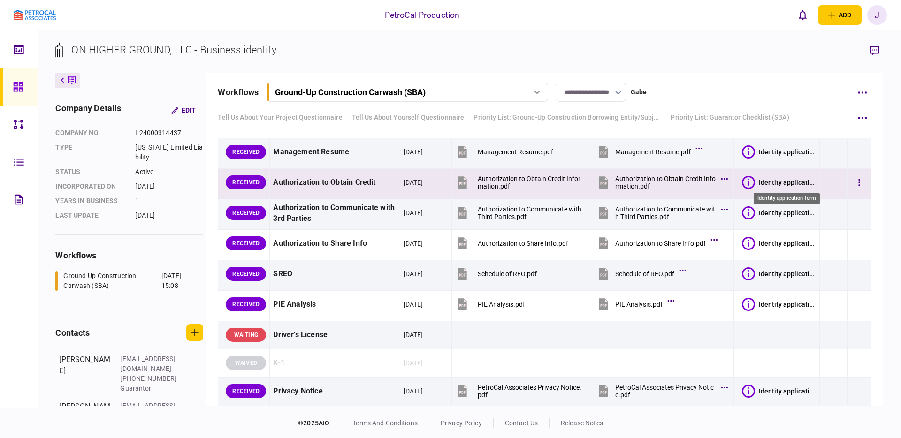
click at [799, 183] on div "Identity application form" at bounding box center [787, 183] width 57 height 8
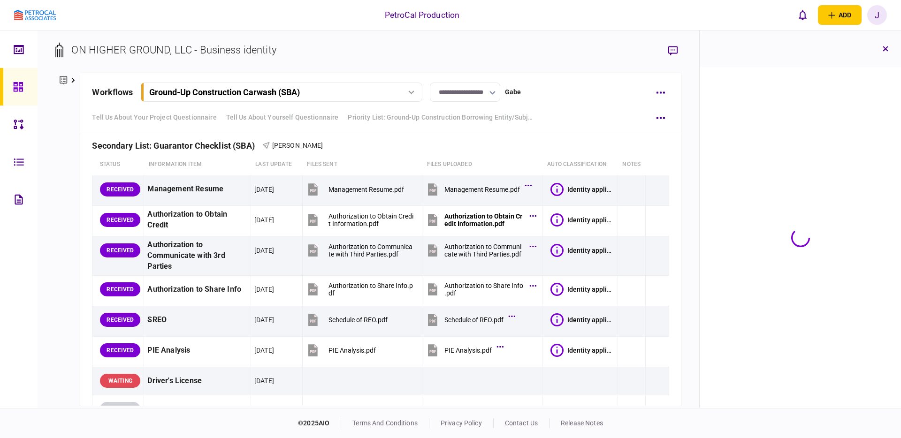
scroll to position [3161, 0]
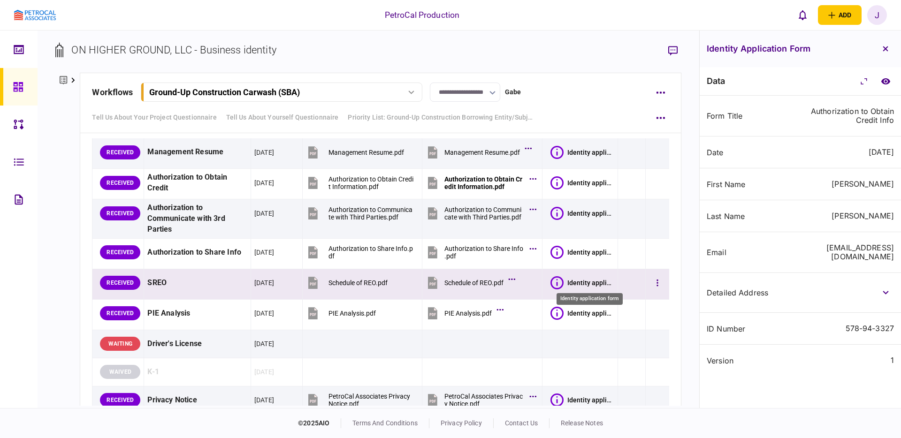
click at [589, 284] on div "Identity application form" at bounding box center [590, 283] width 47 height 8
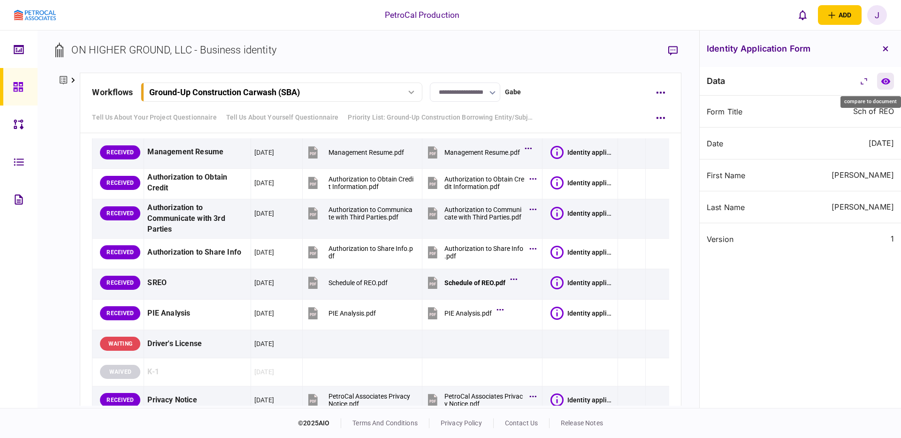
click at [885, 83] on icon "compare to document" at bounding box center [885, 81] width 9 height 6
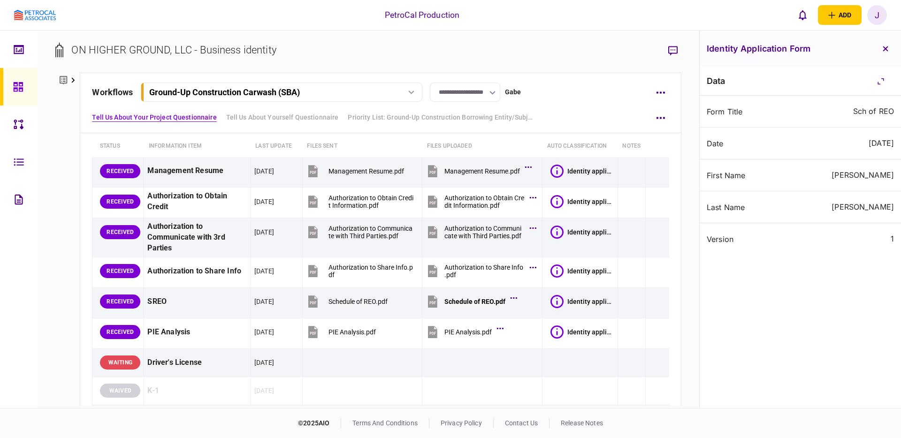
scroll to position [0, 0]
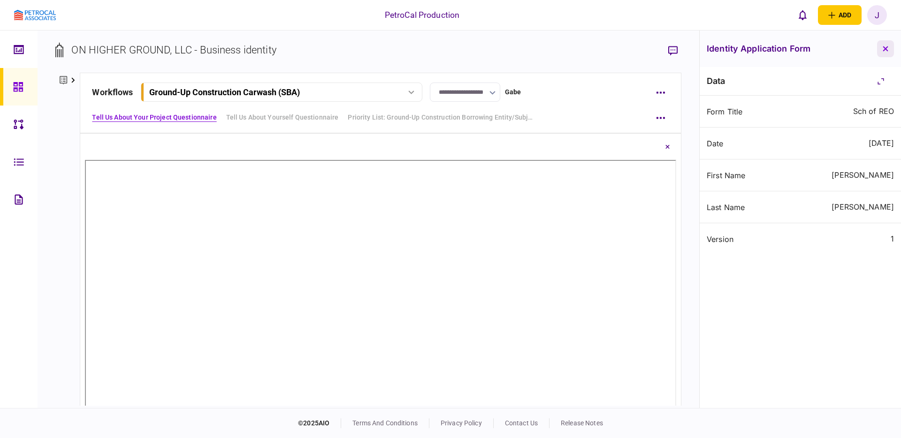
click at [890, 46] on button "button" at bounding box center [885, 48] width 17 height 17
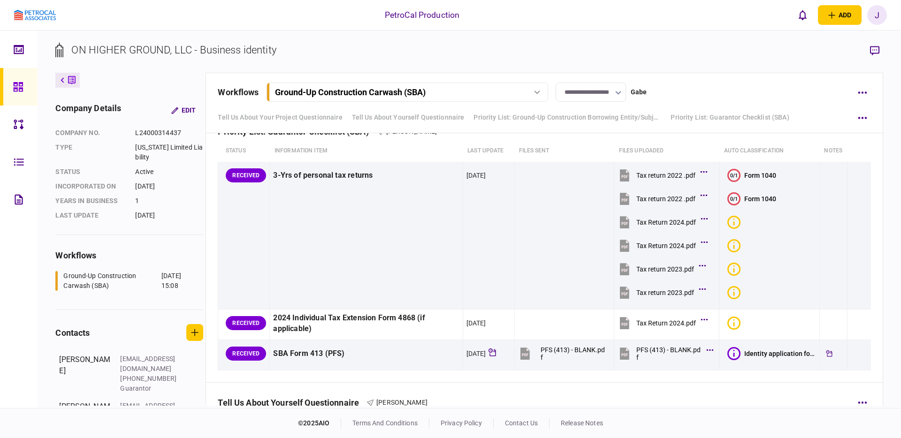
scroll to position [3426, 0]
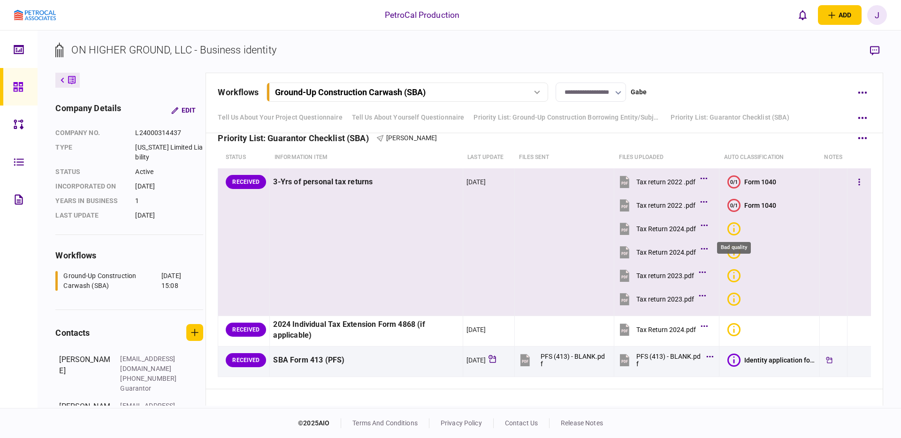
click at [736, 225] on icon "Bad quality" at bounding box center [733, 228] width 13 height 13
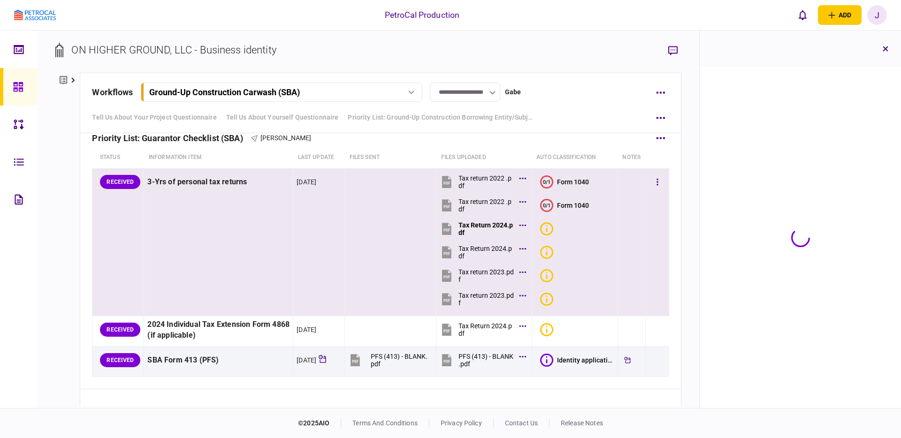
scroll to position [3472, 0]
click at [542, 250] on icon "Bad quality" at bounding box center [546, 252] width 13 height 13
click at [564, 205] on div "Form 1040" at bounding box center [573, 206] width 32 height 8
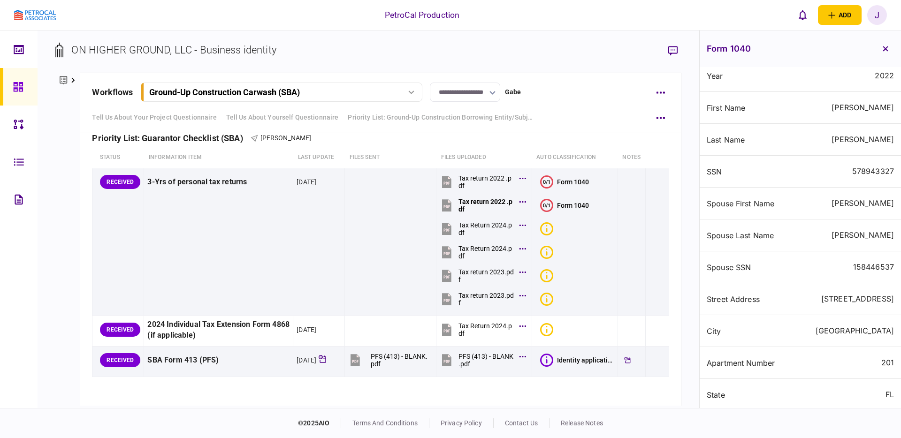
scroll to position [0, 0]
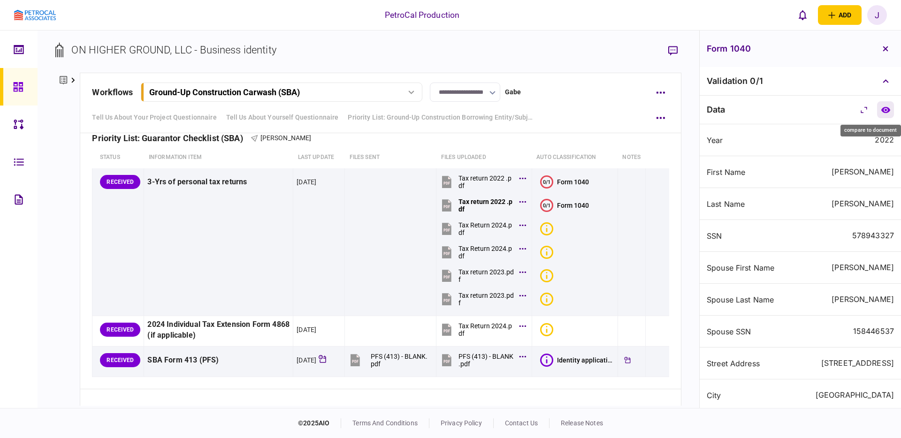
click at [884, 111] on icon "compare to document" at bounding box center [885, 110] width 9 height 6
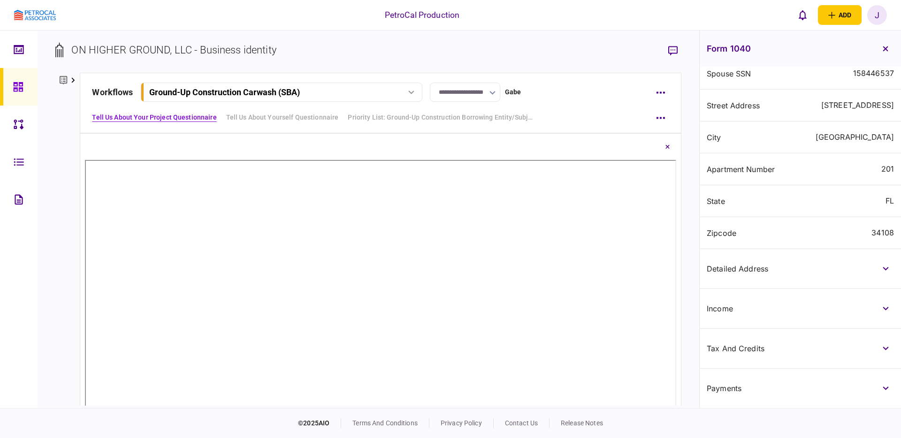
scroll to position [273, 0]
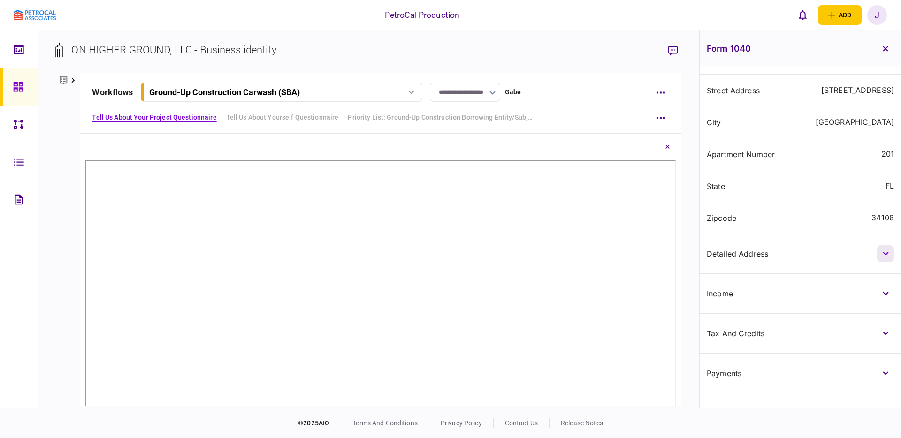
click at [884, 259] on button "button" at bounding box center [885, 253] width 17 height 17
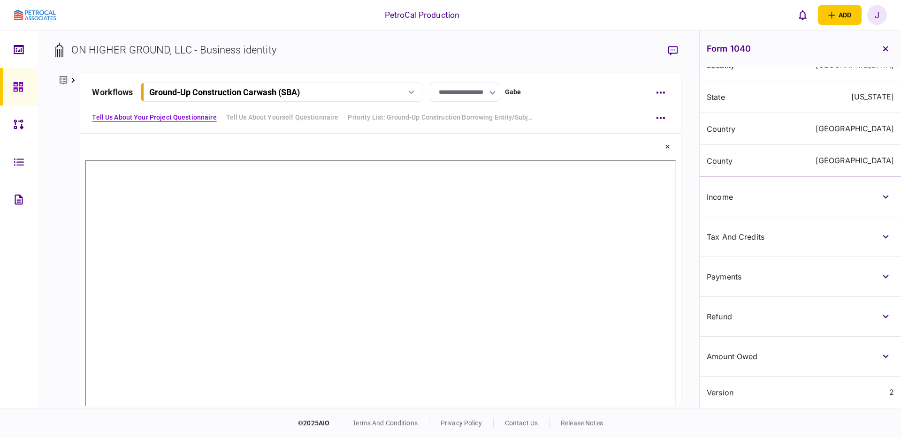
scroll to position [603, 0]
click at [885, 200] on button "button" at bounding box center [885, 197] width 17 height 17
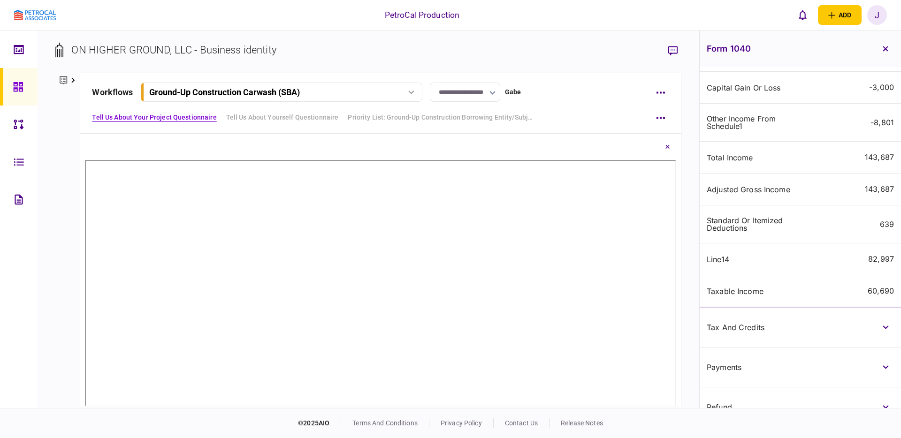
scroll to position [1016, 0]
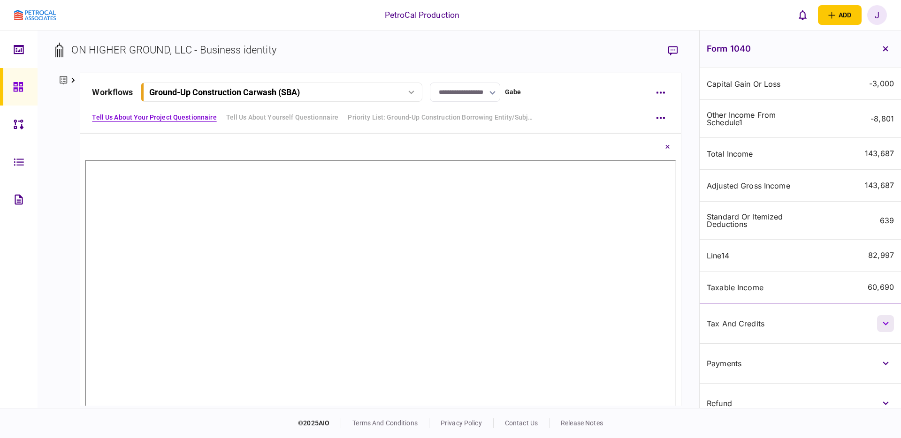
click at [882, 328] on button "button" at bounding box center [885, 323] width 17 height 17
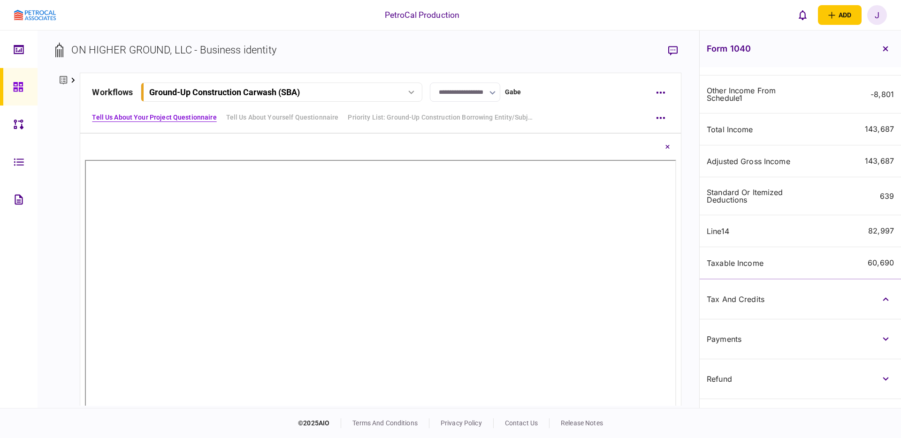
scroll to position [1053, 0]
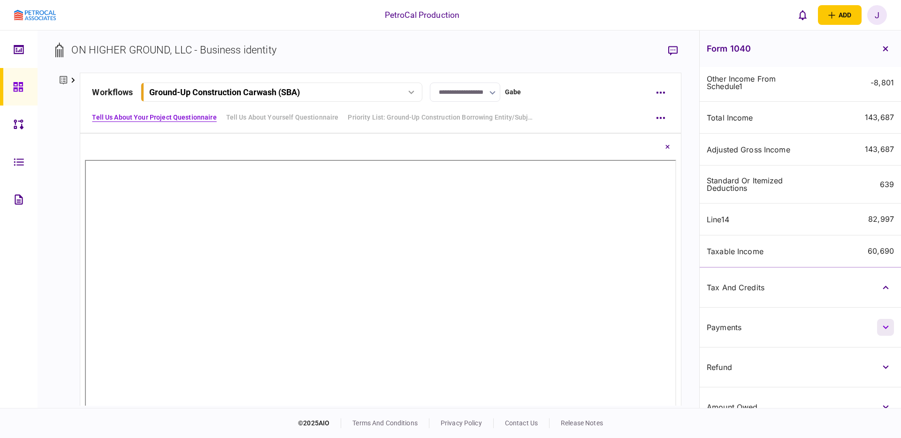
click at [881, 336] on button "button" at bounding box center [885, 327] width 17 height 17
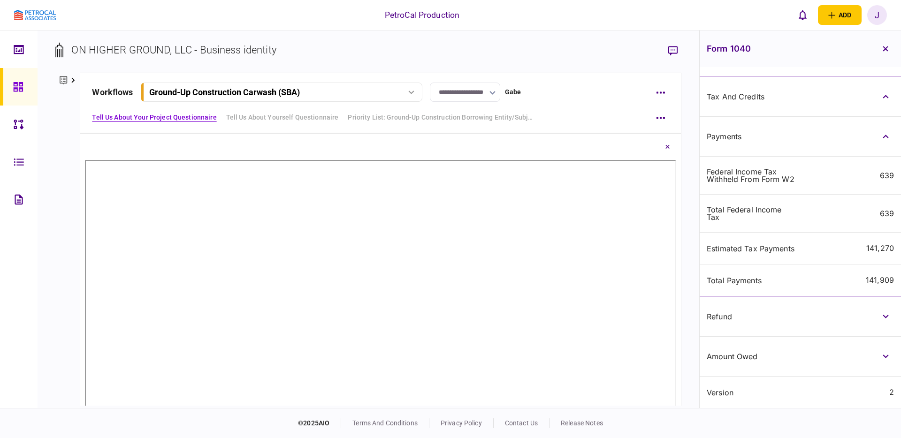
scroll to position [1252, 0]
click at [884, 315] on icon "button" at bounding box center [886, 317] width 6 height 4
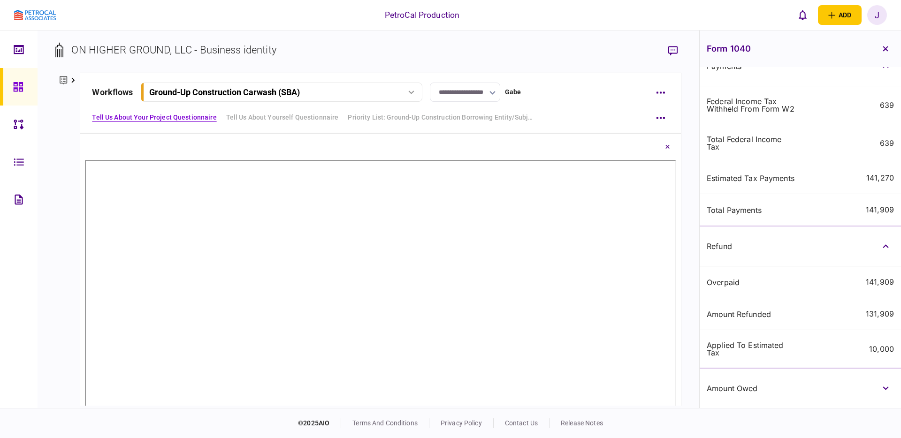
scroll to position [1322, 0]
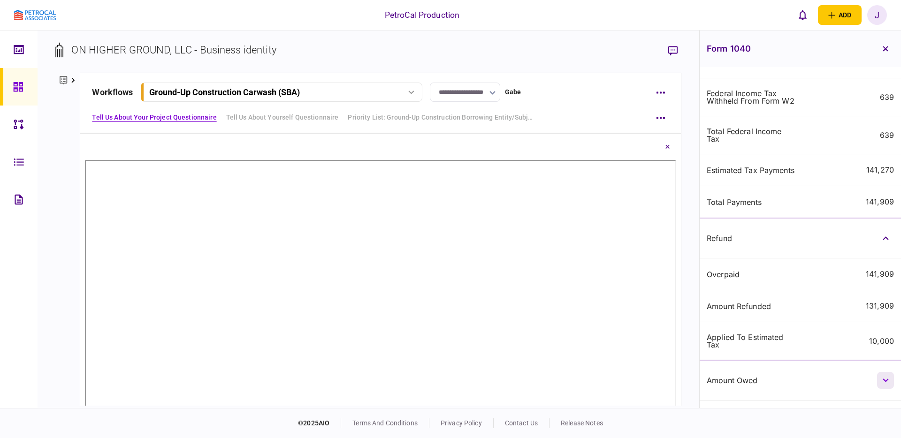
click at [886, 386] on button "button" at bounding box center [885, 380] width 17 height 17
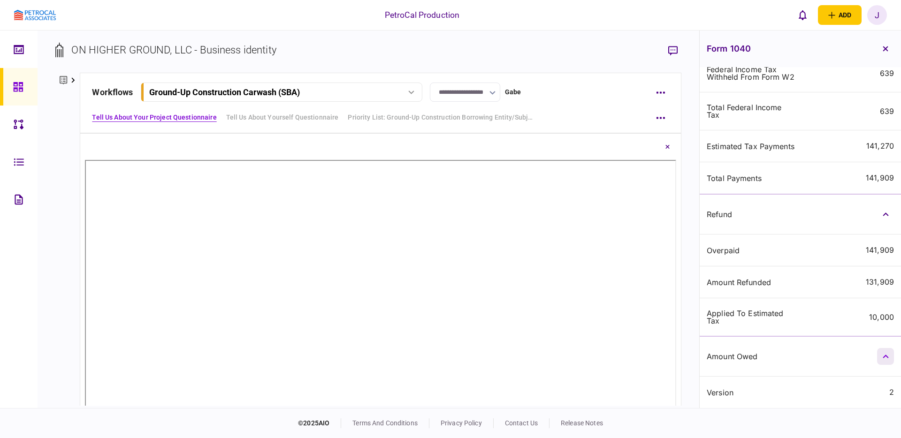
scroll to position [1355, 0]
click at [886, 48] on icon "button" at bounding box center [885, 48] width 5 height 5
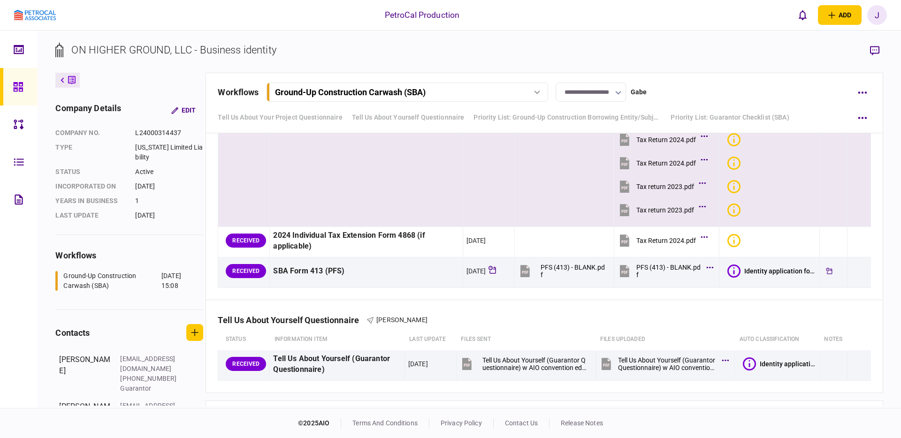
scroll to position [3517, 0]
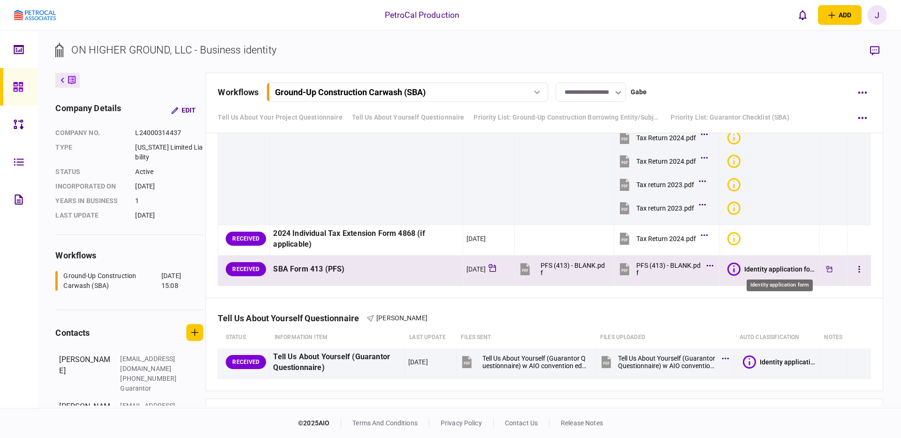
click at [758, 270] on div "Identity application form" at bounding box center [780, 270] width 72 height 8
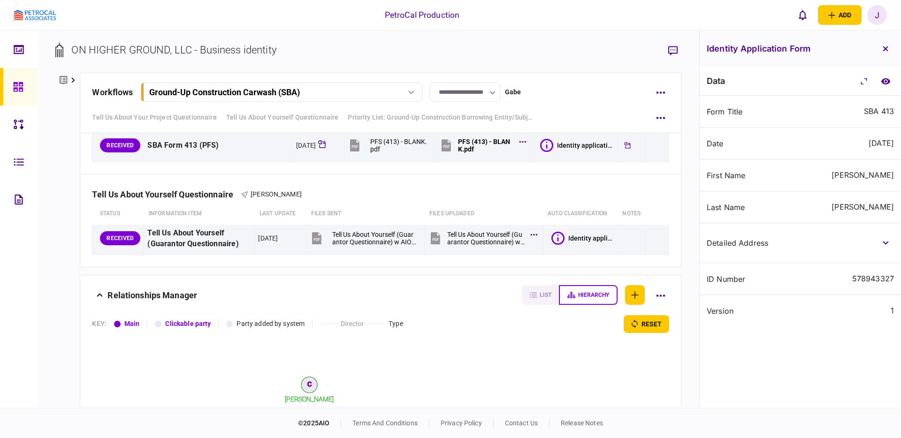
scroll to position [3688, 0]
click at [883, 47] on icon "button" at bounding box center [886, 49] width 6 height 6
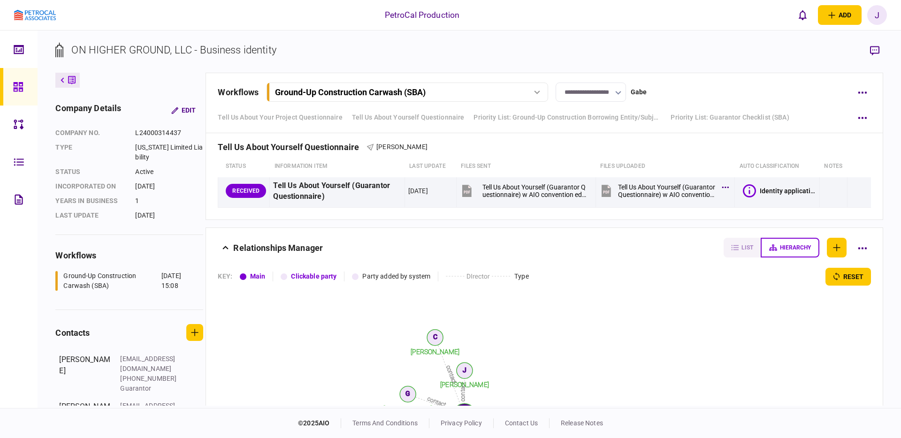
scroll to position [3643, 0]
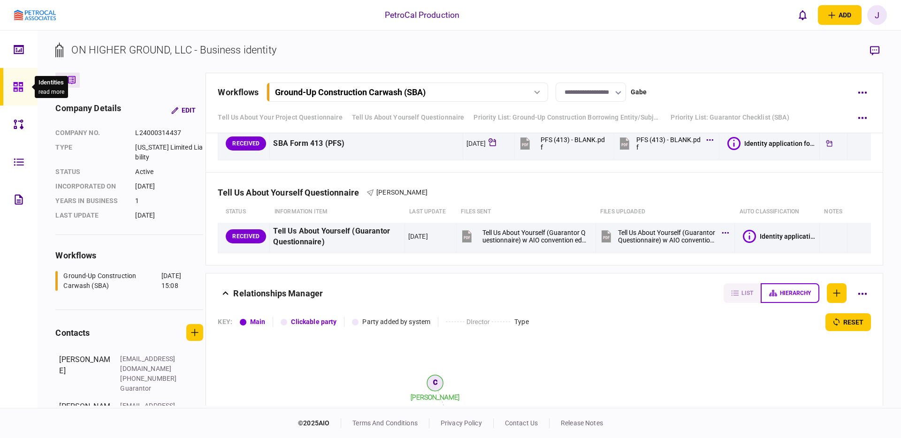
click at [19, 85] on icon at bounding box center [17, 86] width 9 height 9
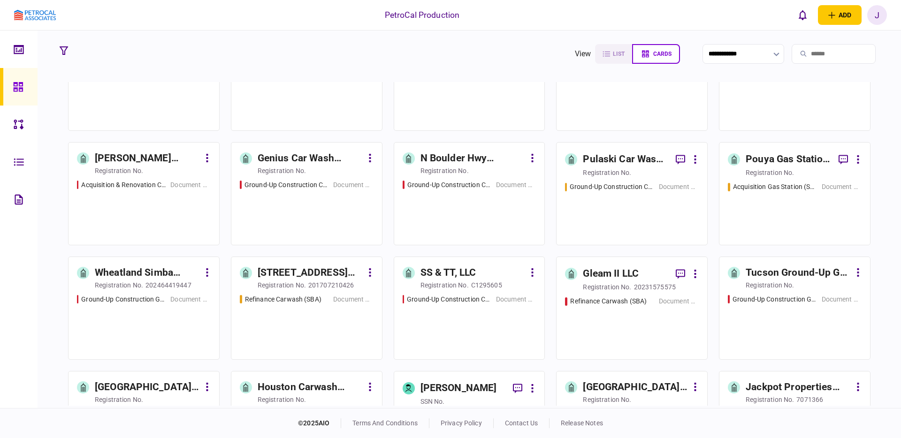
scroll to position [56, 0]
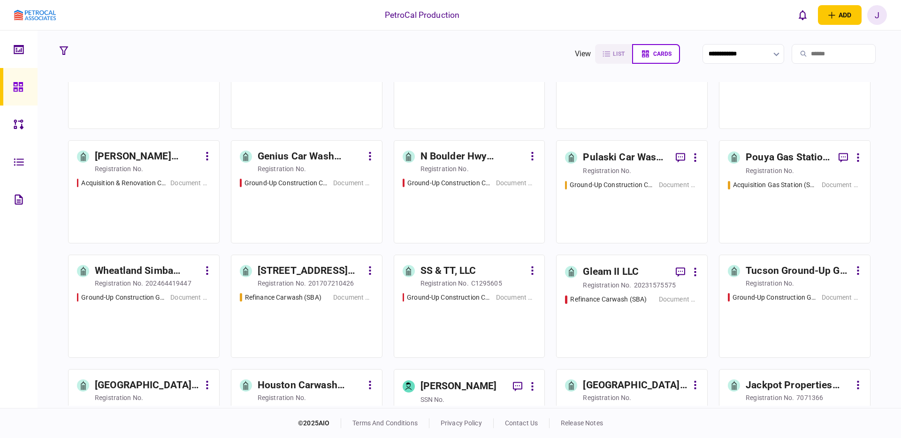
click at [280, 273] on div "[STREET_ADDRESS] LLC" at bounding box center [310, 271] width 105 height 15
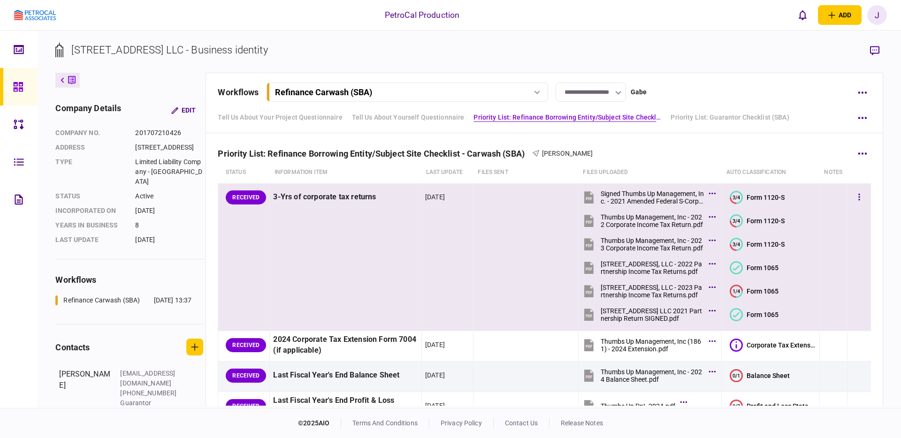
scroll to position [189, 0]
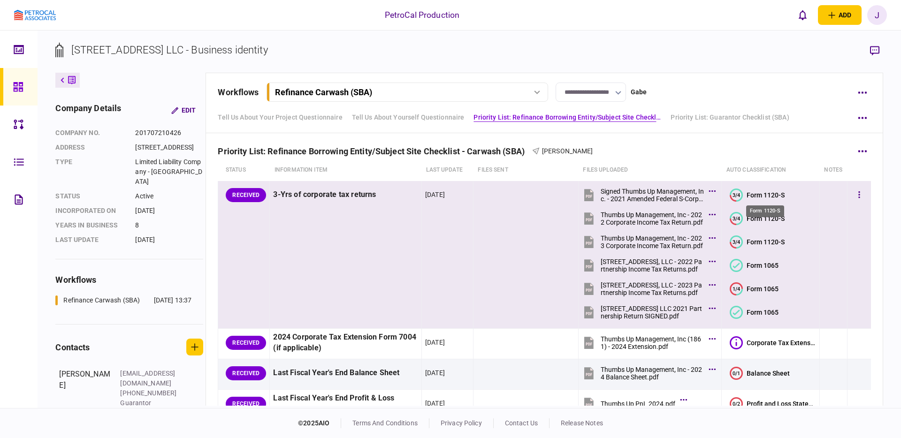
click at [770, 195] on div "Form 1120-S" at bounding box center [766, 195] width 38 height 8
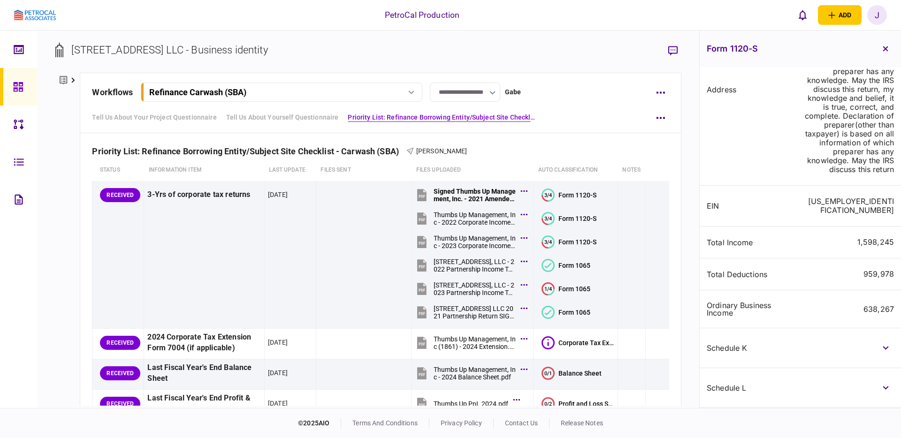
scroll to position [366, 0]
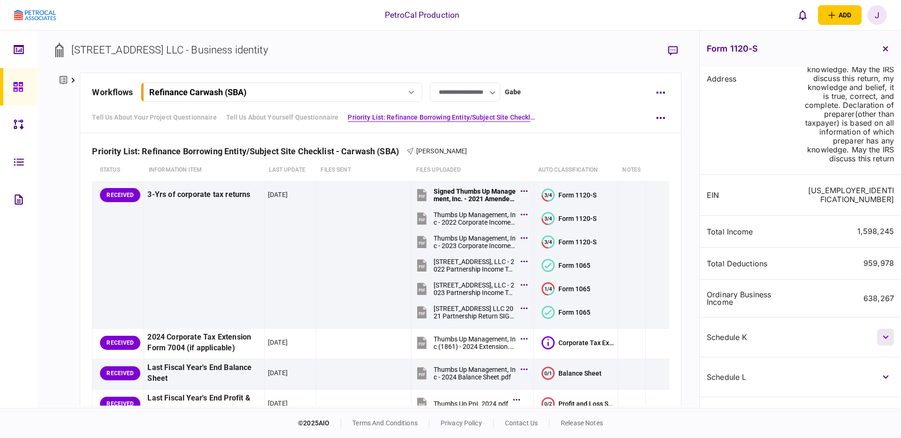
click at [888, 332] on button "button" at bounding box center [885, 337] width 17 height 17
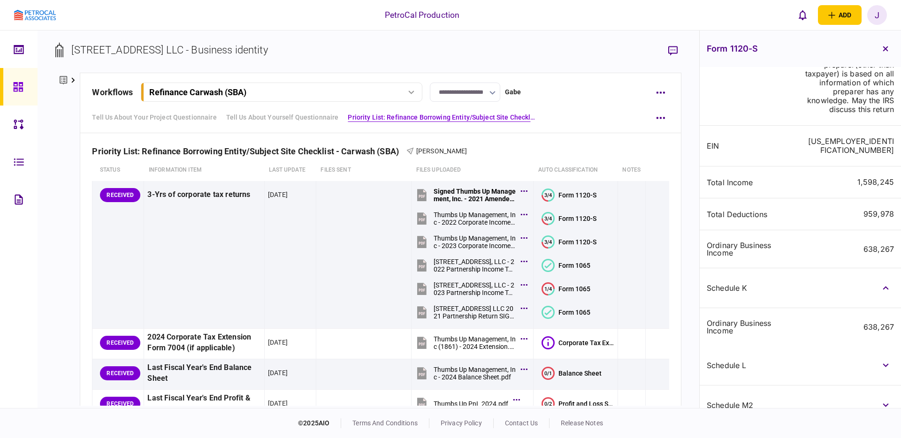
scroll to position [417, 0]
click at [884, 362] on icon "button" at bounding box center [886, 364] width 6 height 4
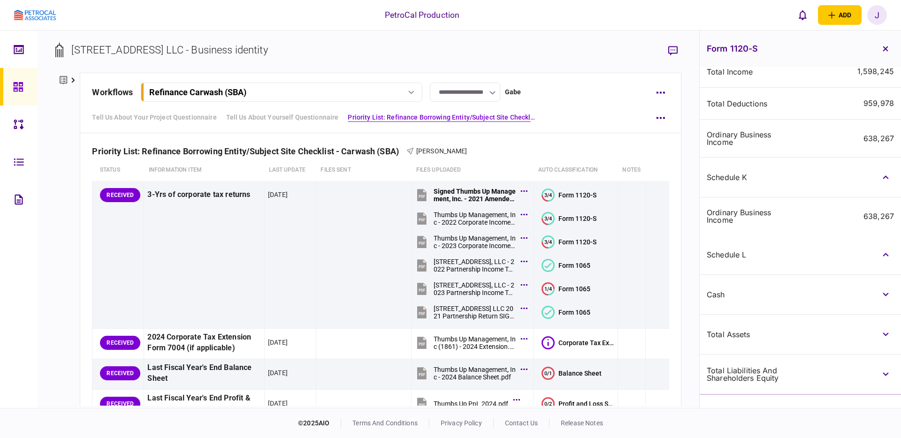
scroll to position [527, 0]
click at [887, 288] on button "button" at bounding box center [885, 293] width 17 height 17
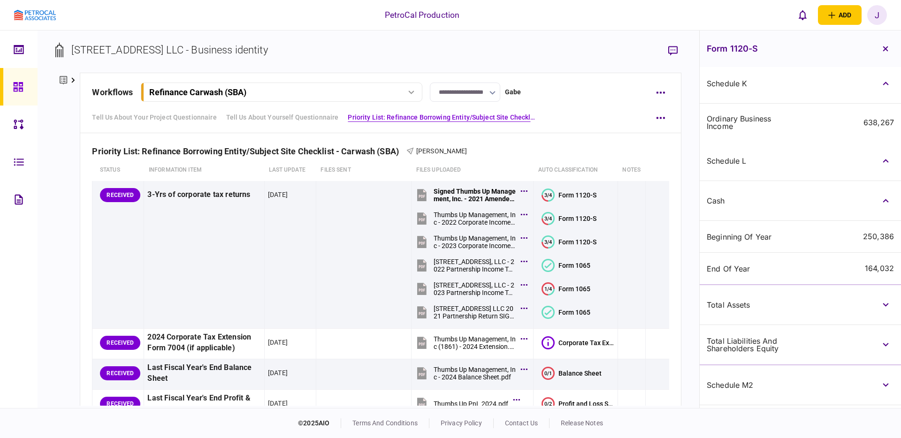
scroll to position [640, 0]
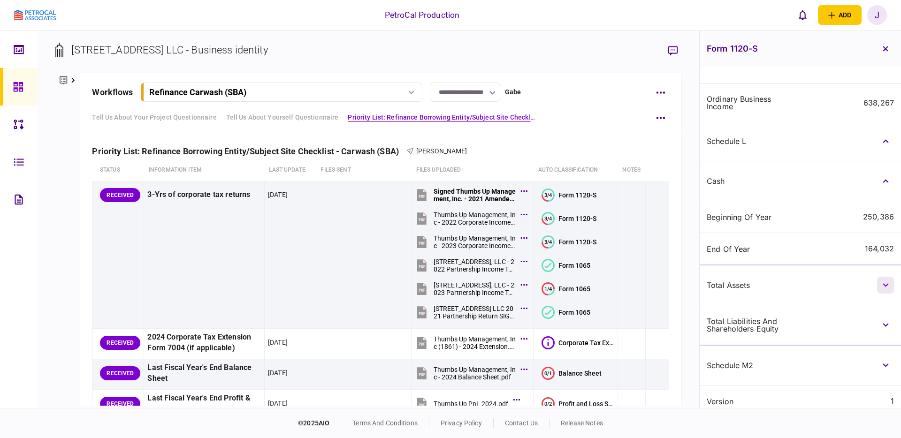
click at [886, 281] on button "button" at bounding box center [885, 285] width 17 height 17
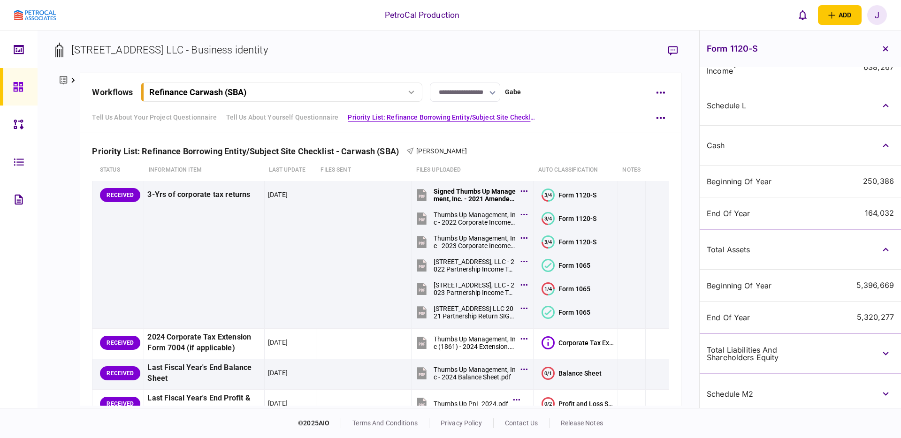
scroll to position [678, 0]
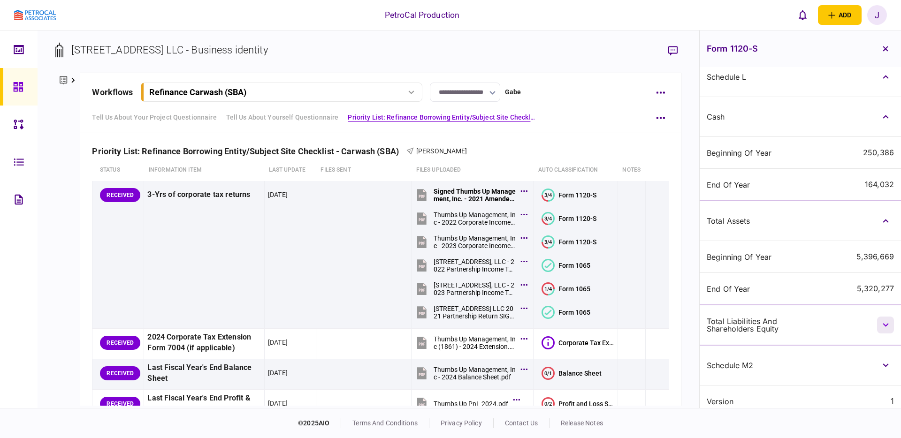
click at [885, 323] on icon "button" at bounding box center [886, 325] width 6 height 4
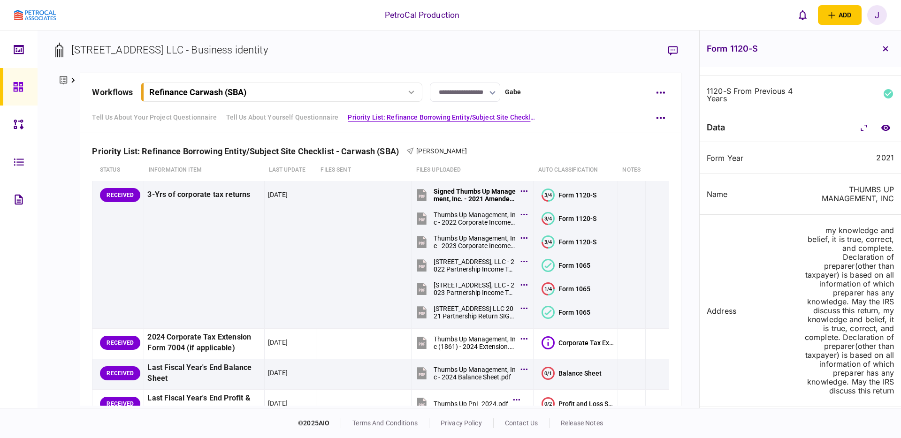
scroll to position [0, 0]
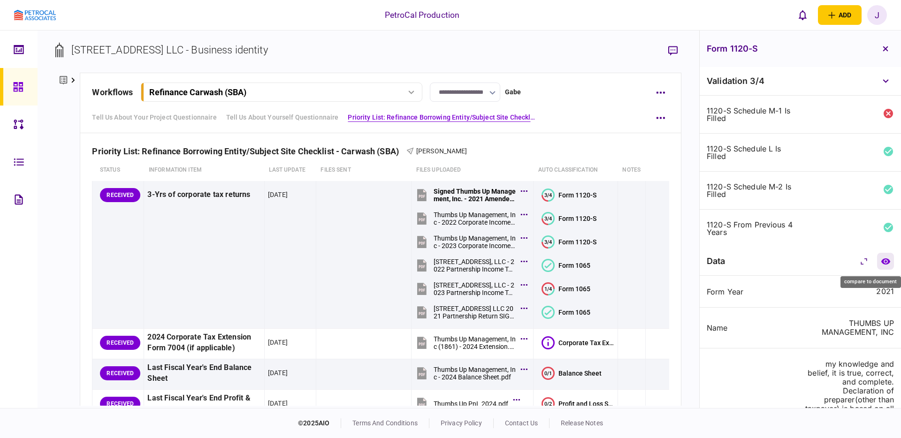
click at [883, 259] on icon "compare to document" at bounding box center [886, 261] width 10 height 7
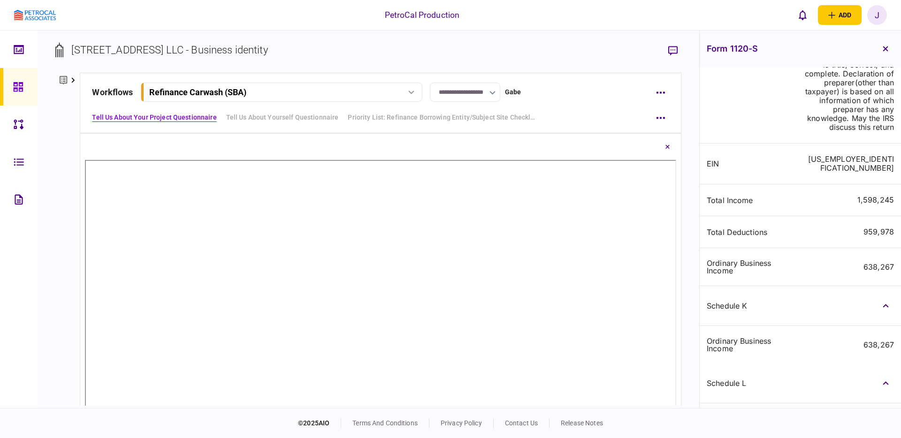
scroll to position [398, 0]
click at [886, 298] on button "button" at bounding box center [885, 305] width 17 height 17
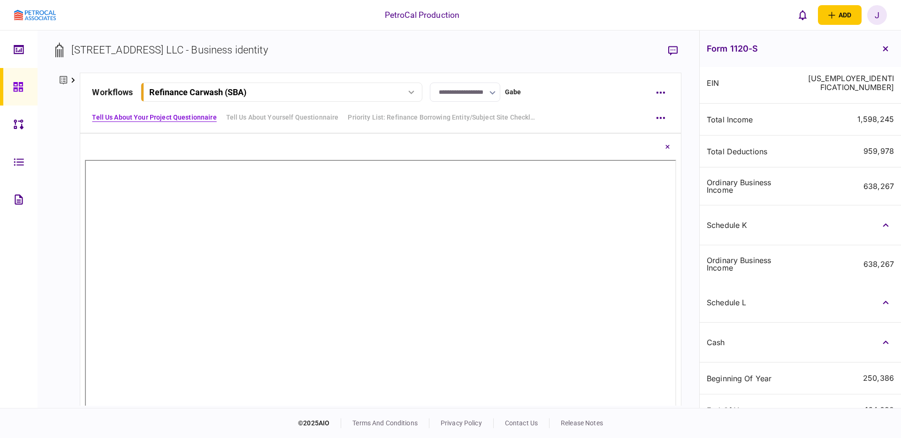
scroll to position [479, 0]
click at [885, 300] on icon "button" at bounding box center [886, 302] width 6 height 4
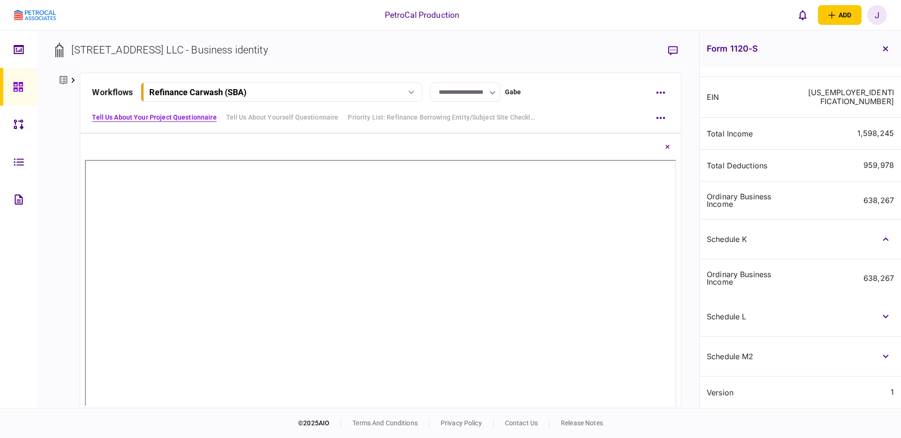
scroll to position [455, 0]
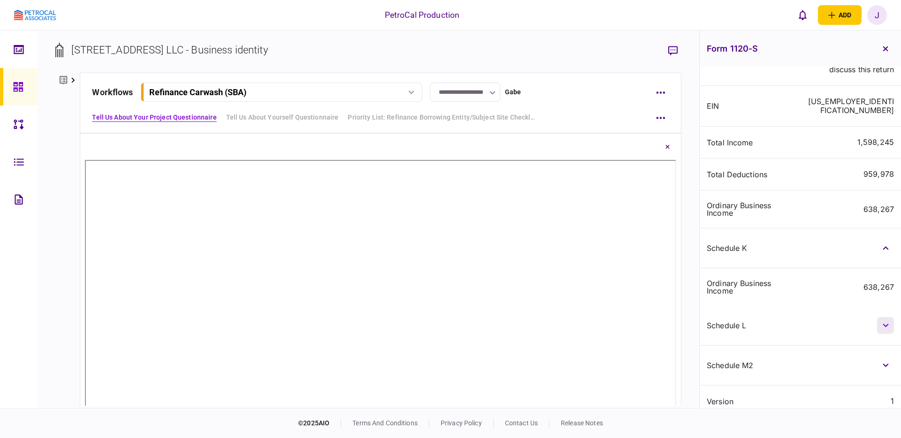
click at [883, 324] on icon "button" at bounding box center [886, 326] width 6 height 4
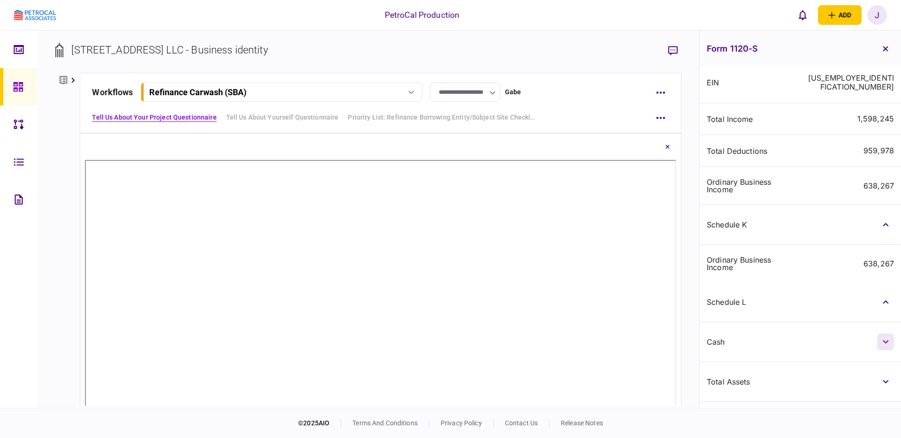
click at [883, 340] on icon "button" at bounding box center [886, 342] width 6 height 4
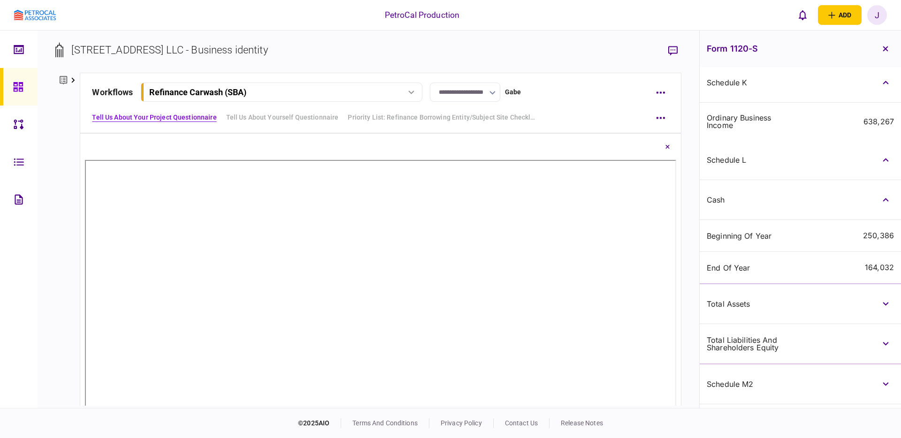
scroll to position [640, 0]
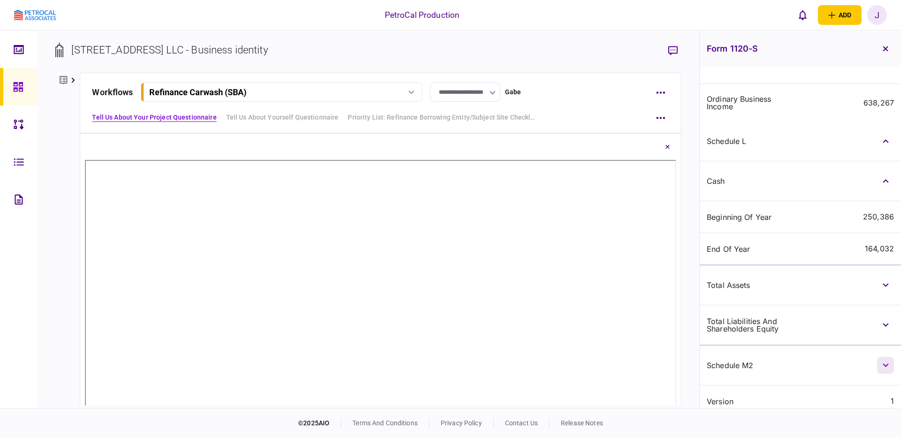
click at [887, 357] on button "button" at bounding box center [885, 365] width 17 height 17
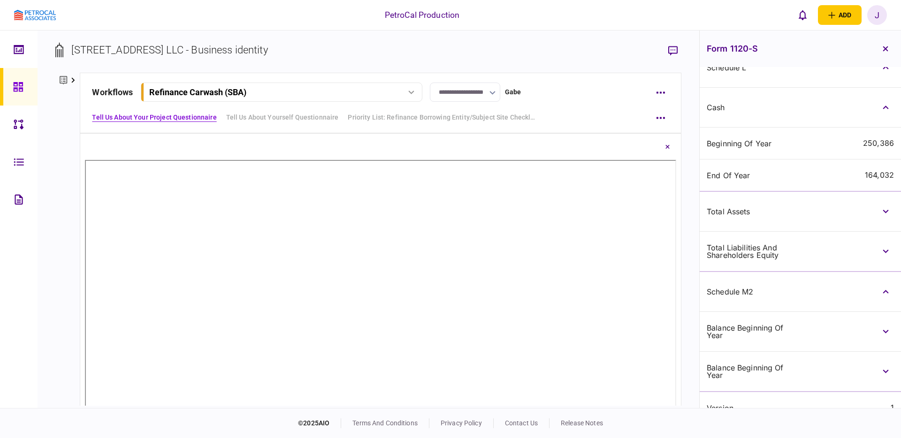
scroll to position [720, 0]
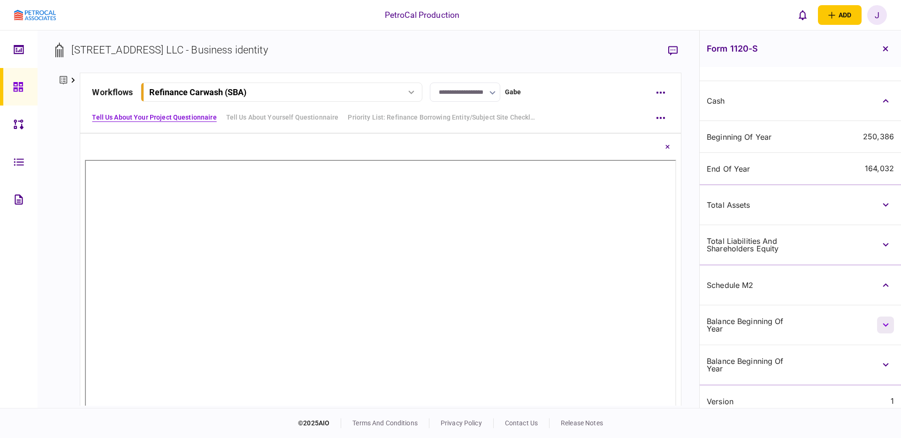
click at [883, 323] on icon "button" at bounding box center [886, 325] width 6 height 4
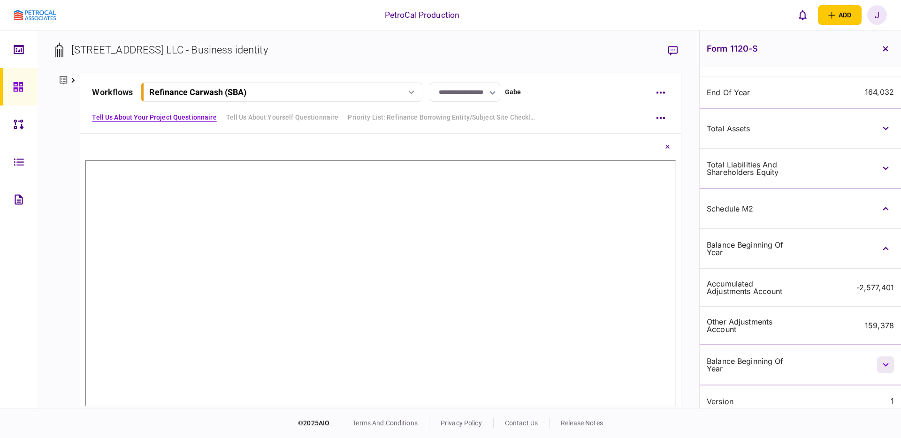
click at [884, 358] on button "button" at bounding box center [885, 365] width 17 height 17
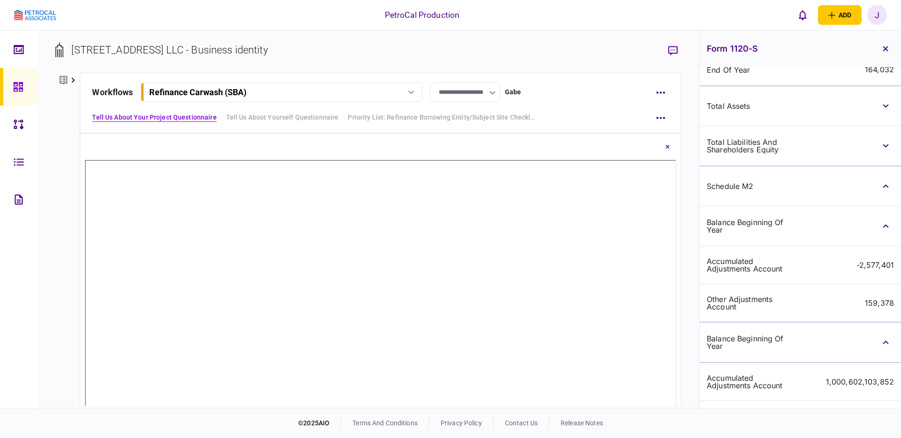
scroll to position [873, 0]
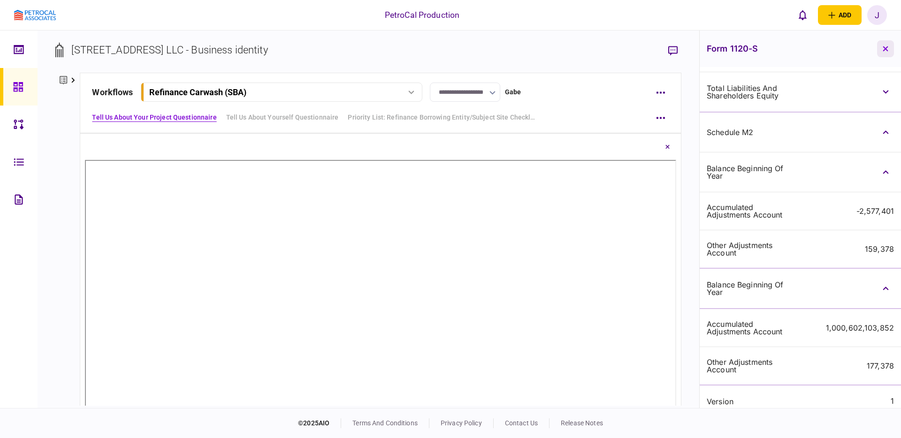
click at [888, 51] on icon "button" at bounding box center [886, 49] width 6 height 6
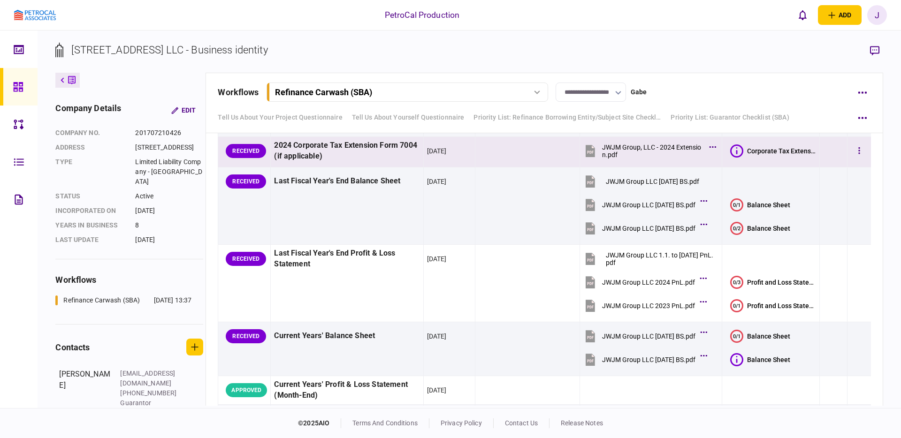
scroll to position [3798, 0]
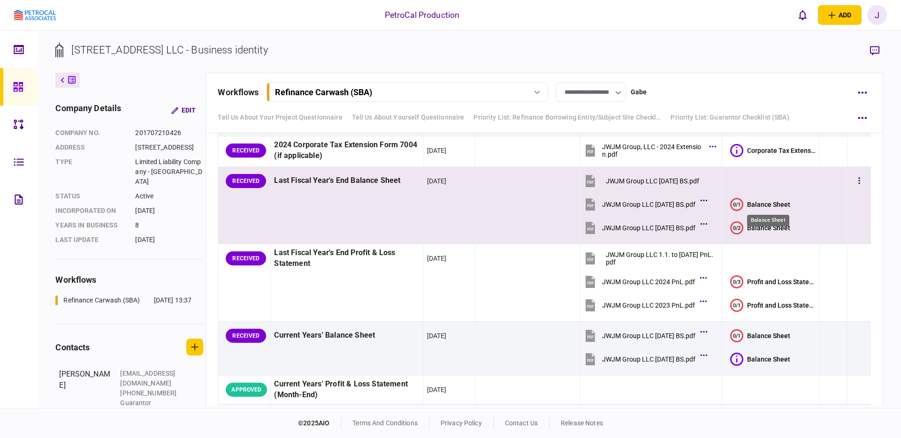
click at [770, 206] on div "Balance Sheet" at bounding box center [768, 205] width 43 height 8
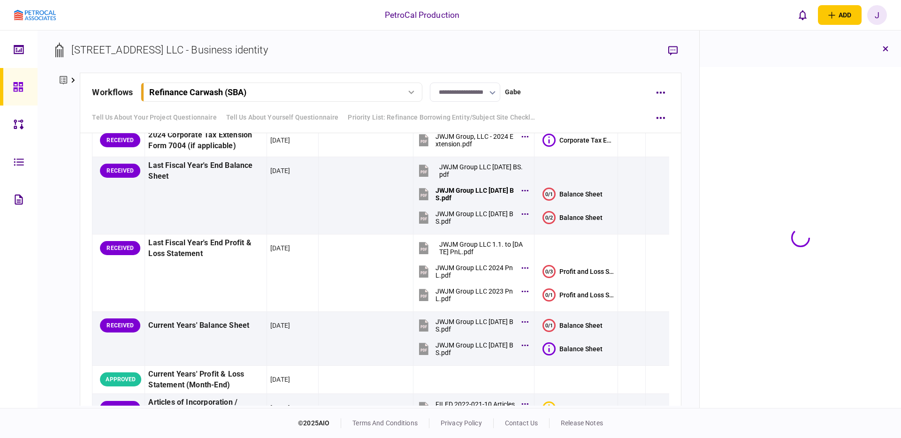
scroll to position [3823, 0]
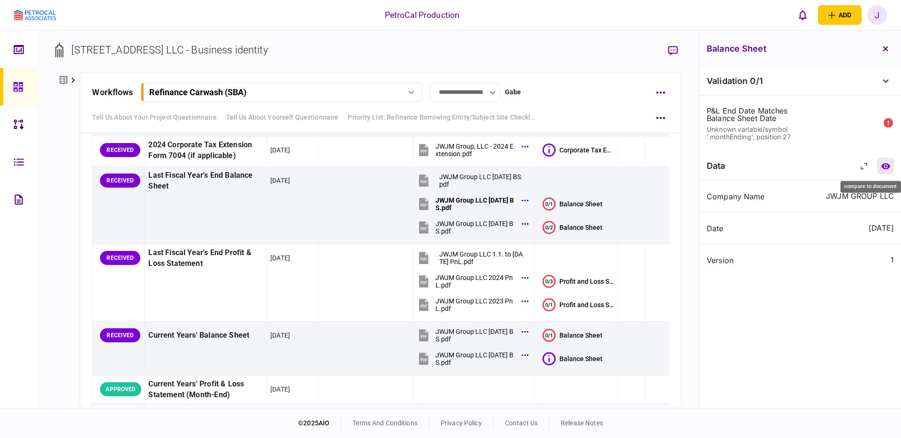
click at [887, 168] on icon "compare to document" at bounding box center [886, 166] width 10 height 7
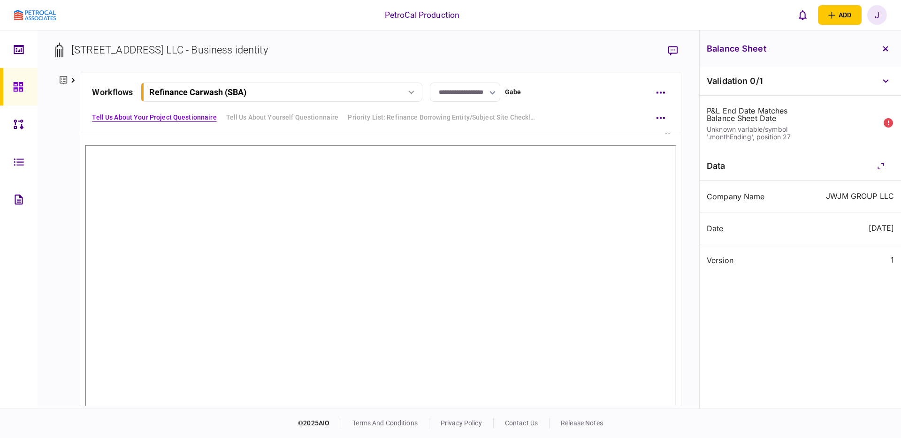
scroll to position [0, 0]
click at [885, 50] on icon "button" at bounding box center [886, 49] width 6 height 6
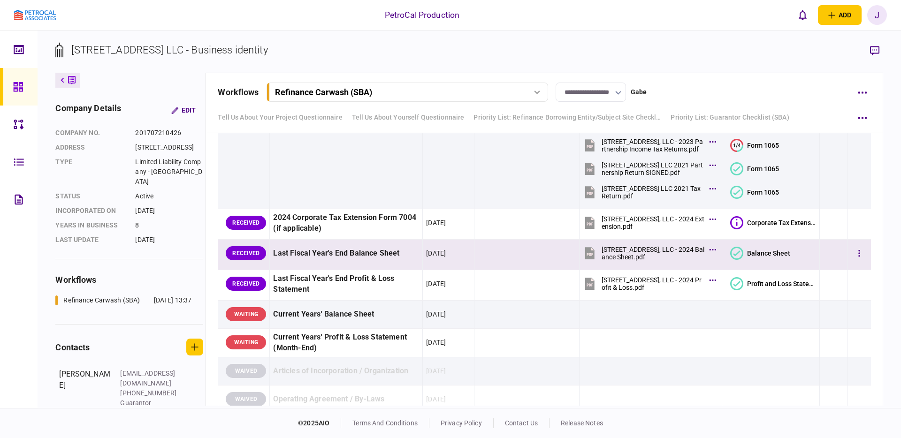
scroll to position [3291, 0]
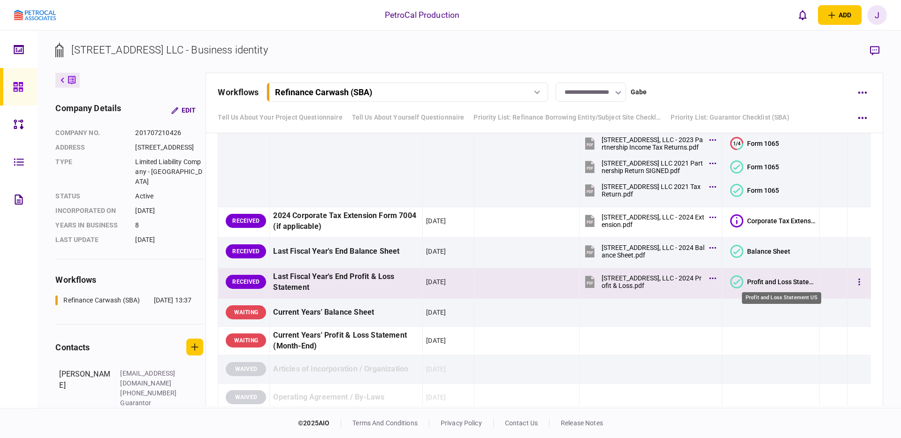
click at [784, 282] on div "Profit and Loss Statement US" at bounding box center [781, 282] width 69 height 8
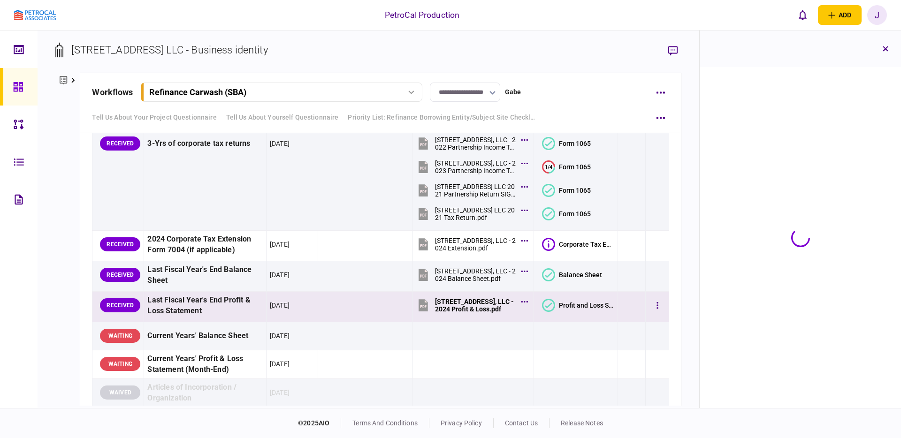
scroll to position [3315, 0]
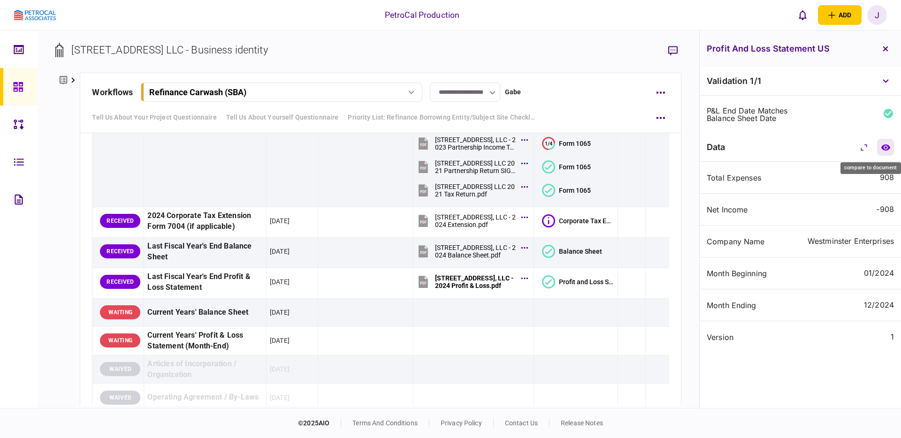
click at [881, 147] on icon "compare to document" at bounding box center [886, 147] width 10 height 7
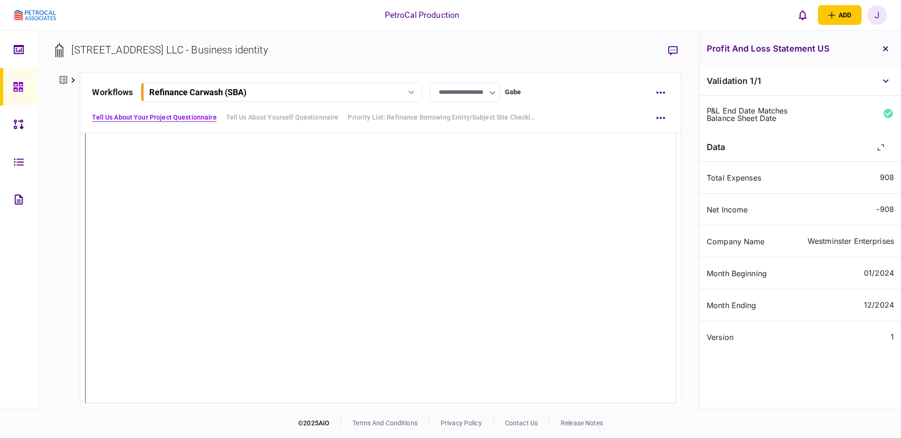
scroll to position [0, 0]
drag, startPoint x: 887, startPoint y: 51, endPoint x: 885, endPoint y: 68, distance: 17.6
click at [887, 51] on icon "button" at bounding box center [885, 48] width 5 height 5
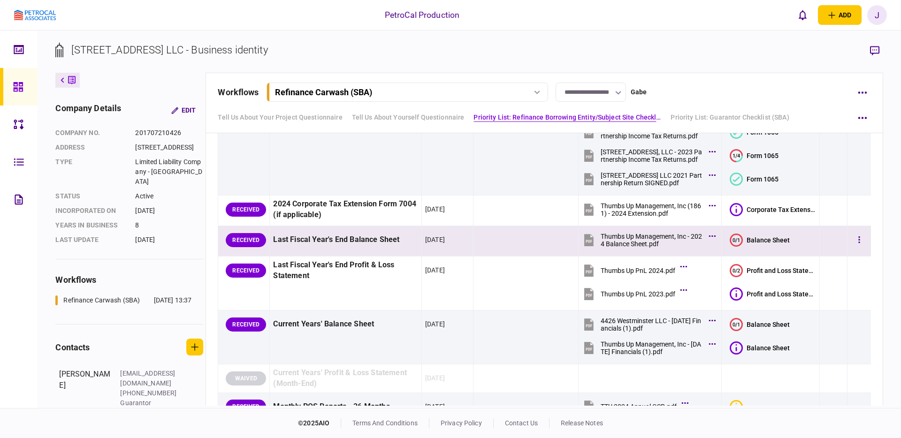
scroll to position [319, 0]
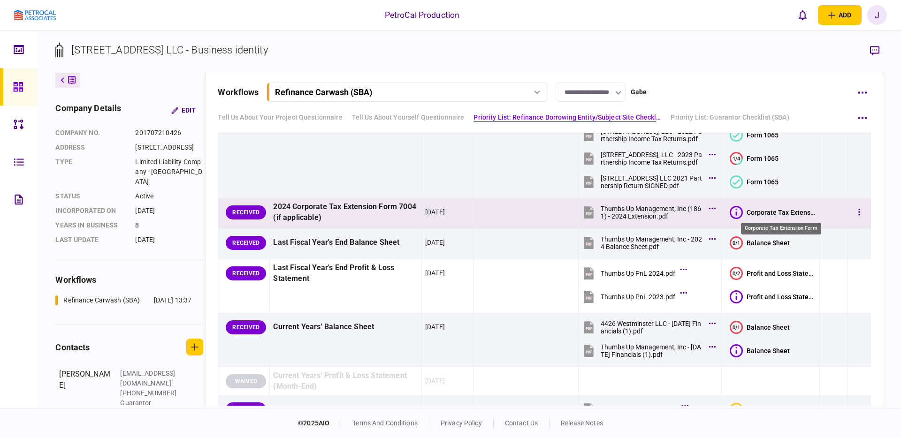
click at [776, 211] on div "Corporate Tax Extension Form" at bounding box center [781, 213] width 69 height 8
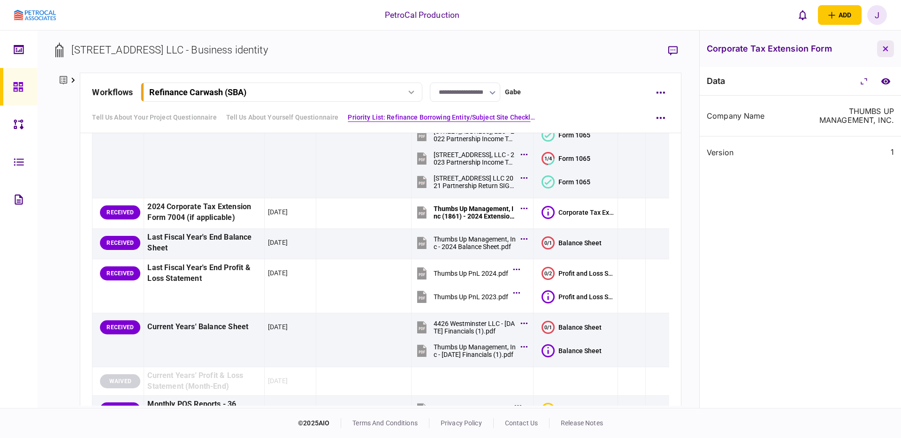
click at [888, 47] on button "button" at bounding box center [885, 48] width 17 height 17
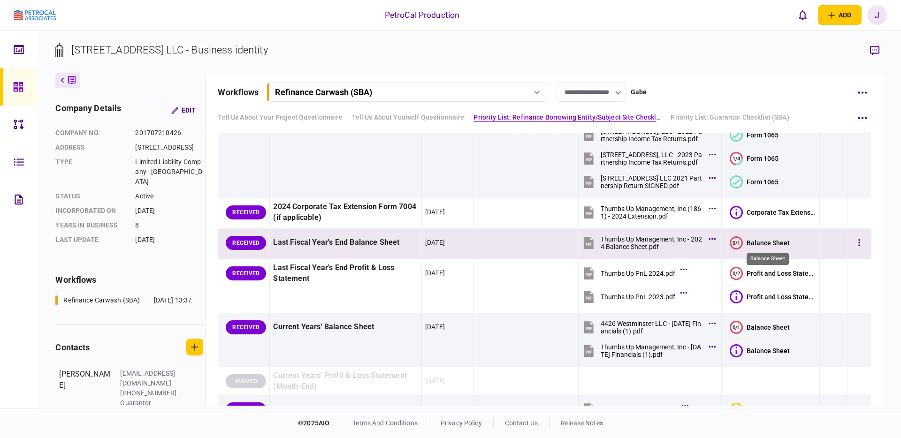
click at [772, 245] on div "Balance Sheet" at bounding box center [768, 243] width 43 height 8
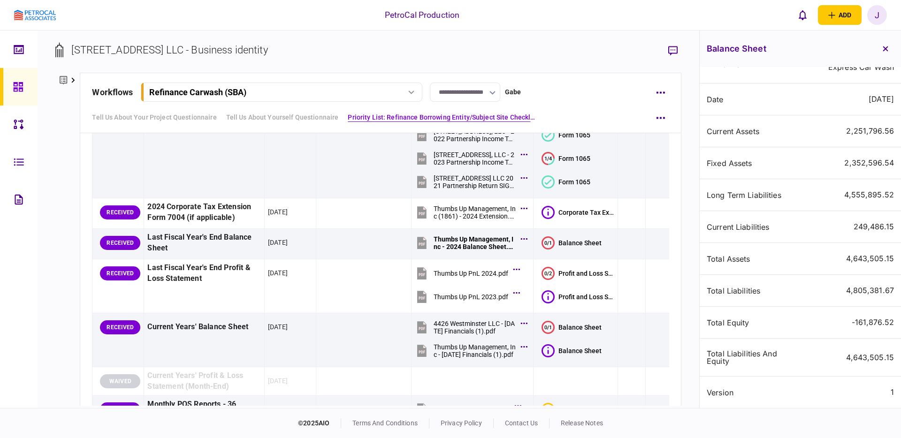
scroll to position [0, 0]
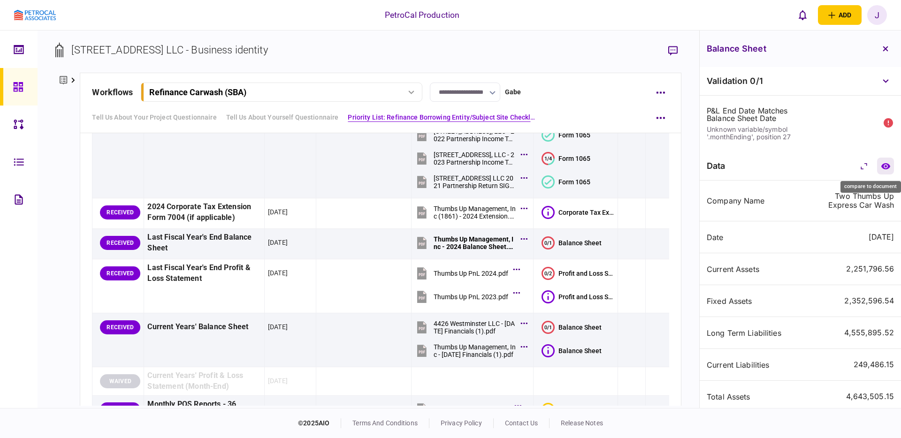
click at [885, 167] on icon "compare to document" at bounding box center [886, 166] width 10 height 7
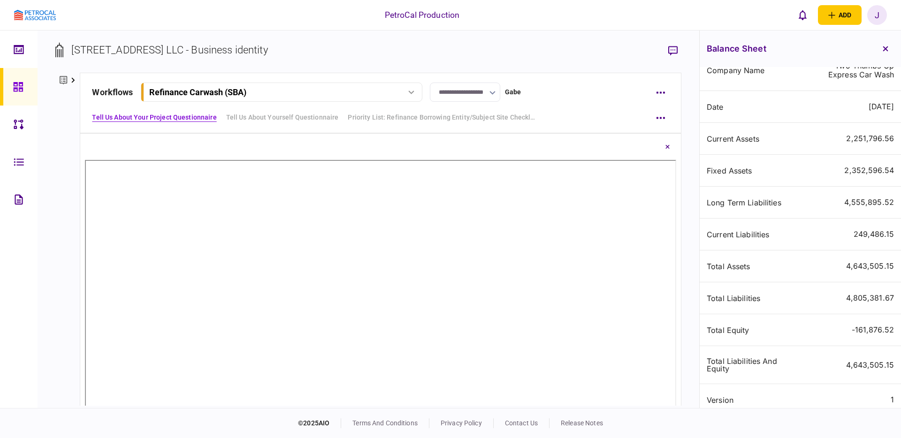
scroll to position [132, 0]
